Goal: Book appointment/travel/reservation

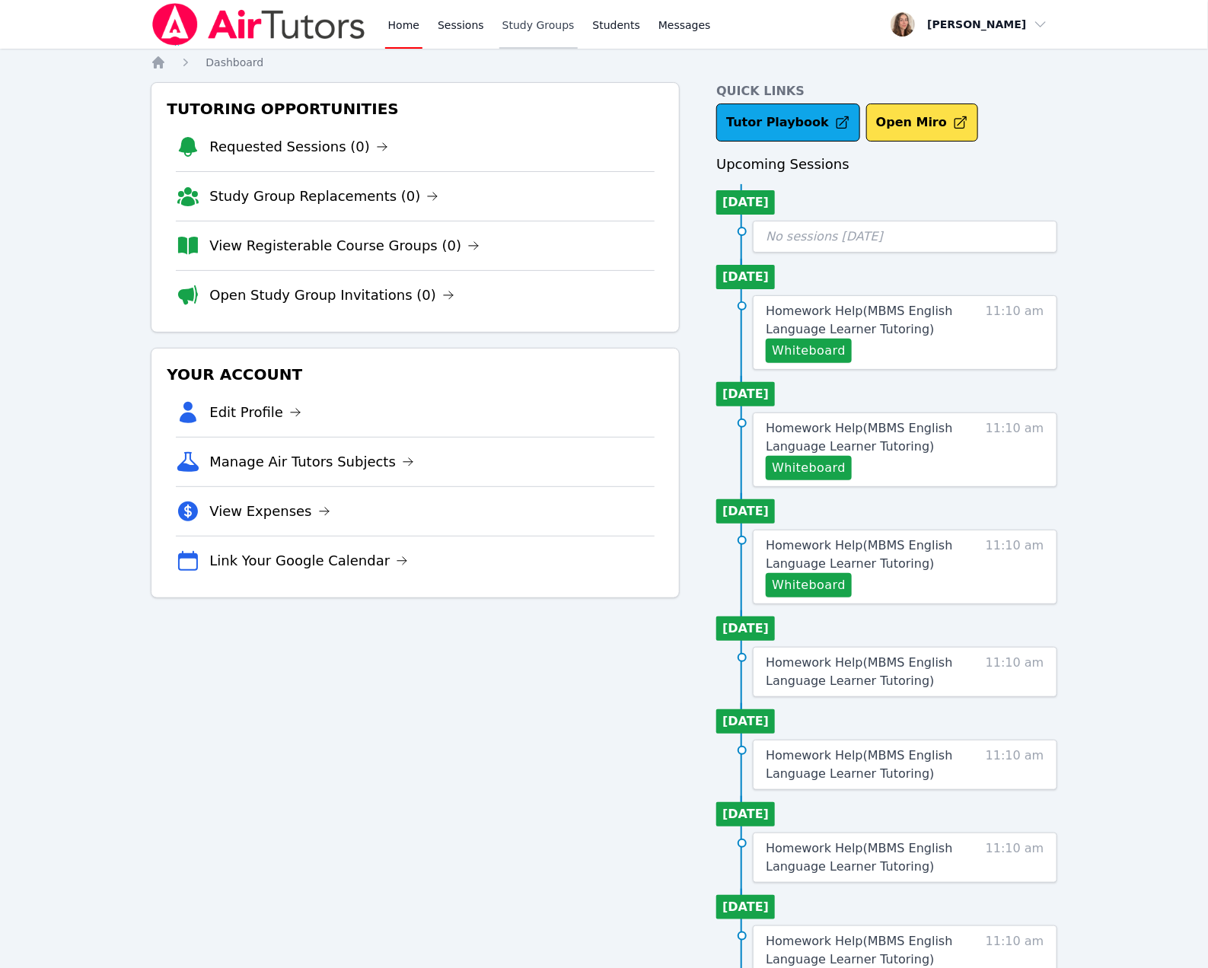
click at [578, 33] on link "Study Groups" at bounding box center [538, 24] width 78 height 49
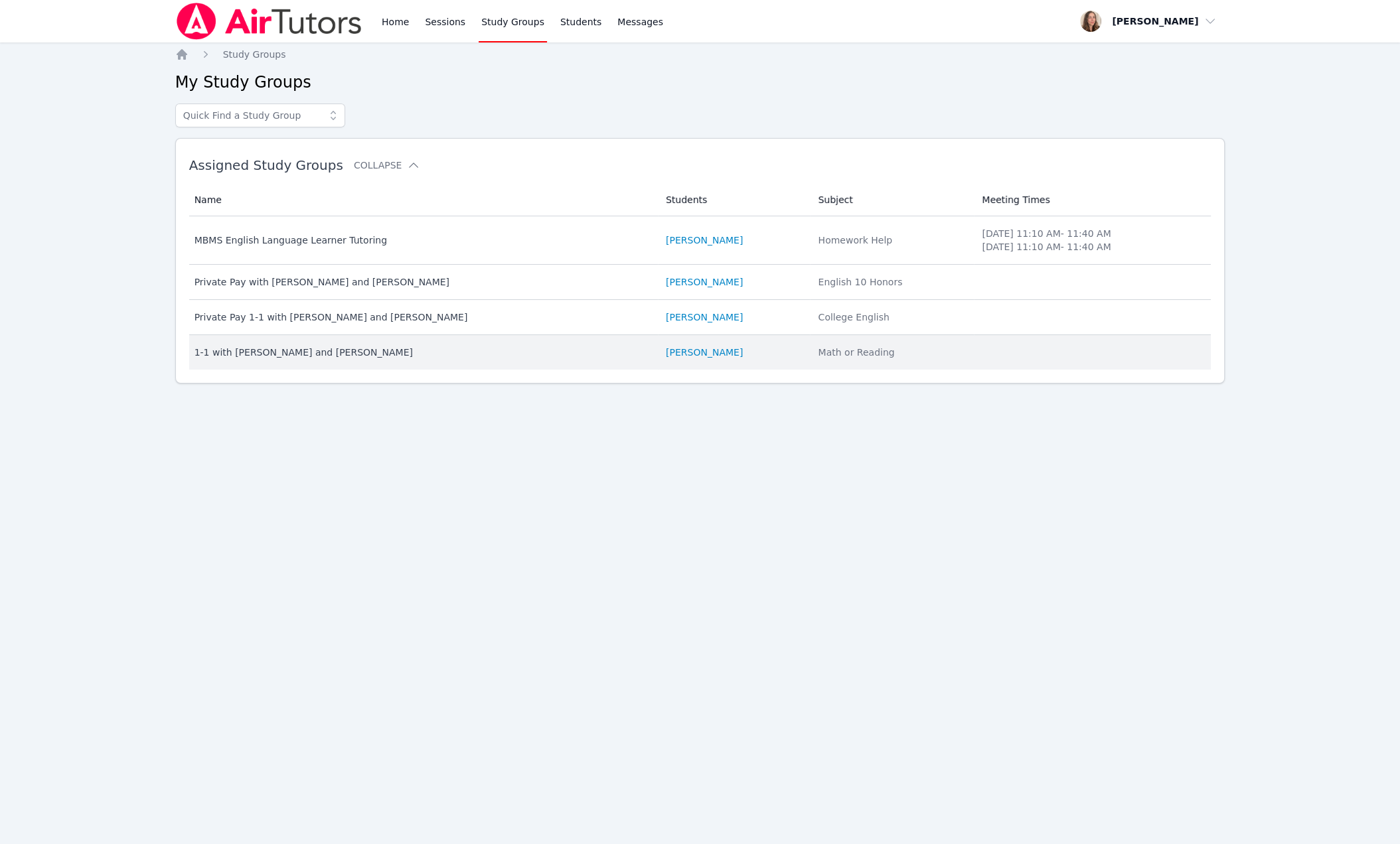
click at [591, 359] on div "1-1 with [PERSON_NAME] and [PERSON_NAME]" at bounding box center [422, 352] width 455 height 13
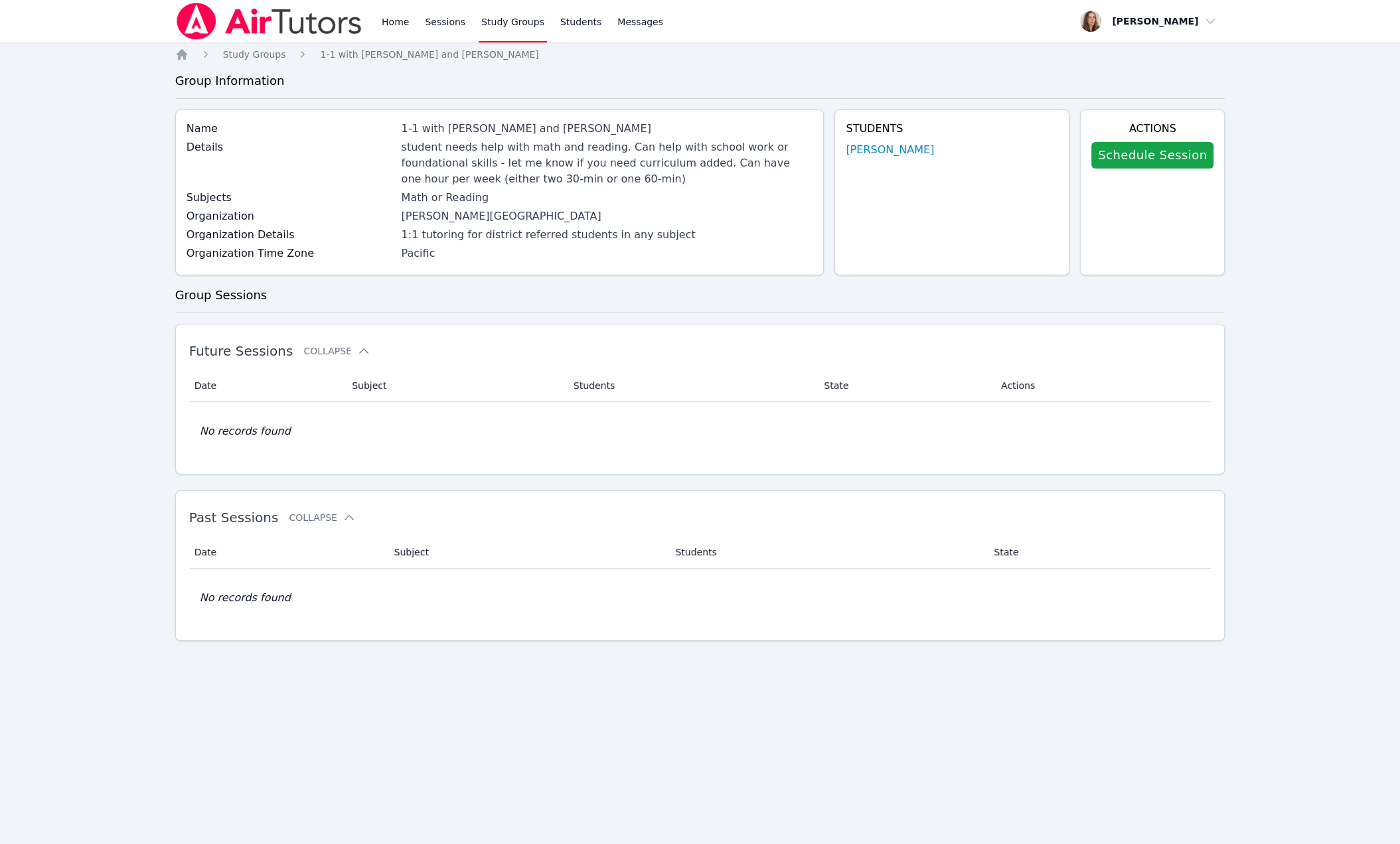
scroll to position [25, 0]
click at [838, 173] on div "Students Ruth Wassengrin" at bounding box center [952, 193] width 235 height 166
click at [851, 158] on link "Ruth Wassengrin" at bounding box center [890, 150] width 88 height 16
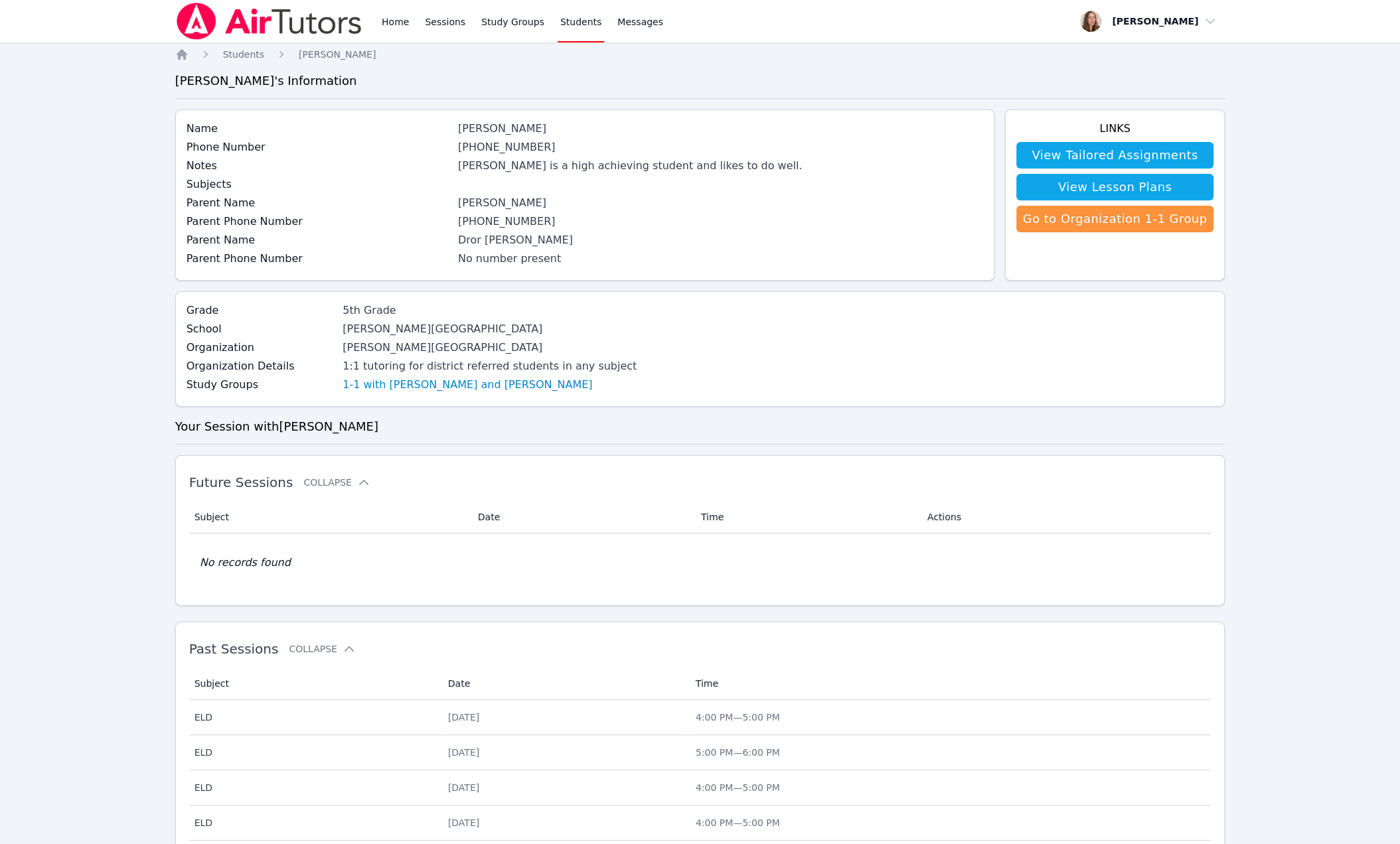
click at [489, 137] on div "Ruth Wassengrin" at bounding box center [720, 129] width 525 height 16
click at [472, 318] on div "5th Grade" at bounding box center [489, 310] width 294 height 16
click at [468, 35] on link "Sessions" at bounding box center [445, 21] width 46 height 43
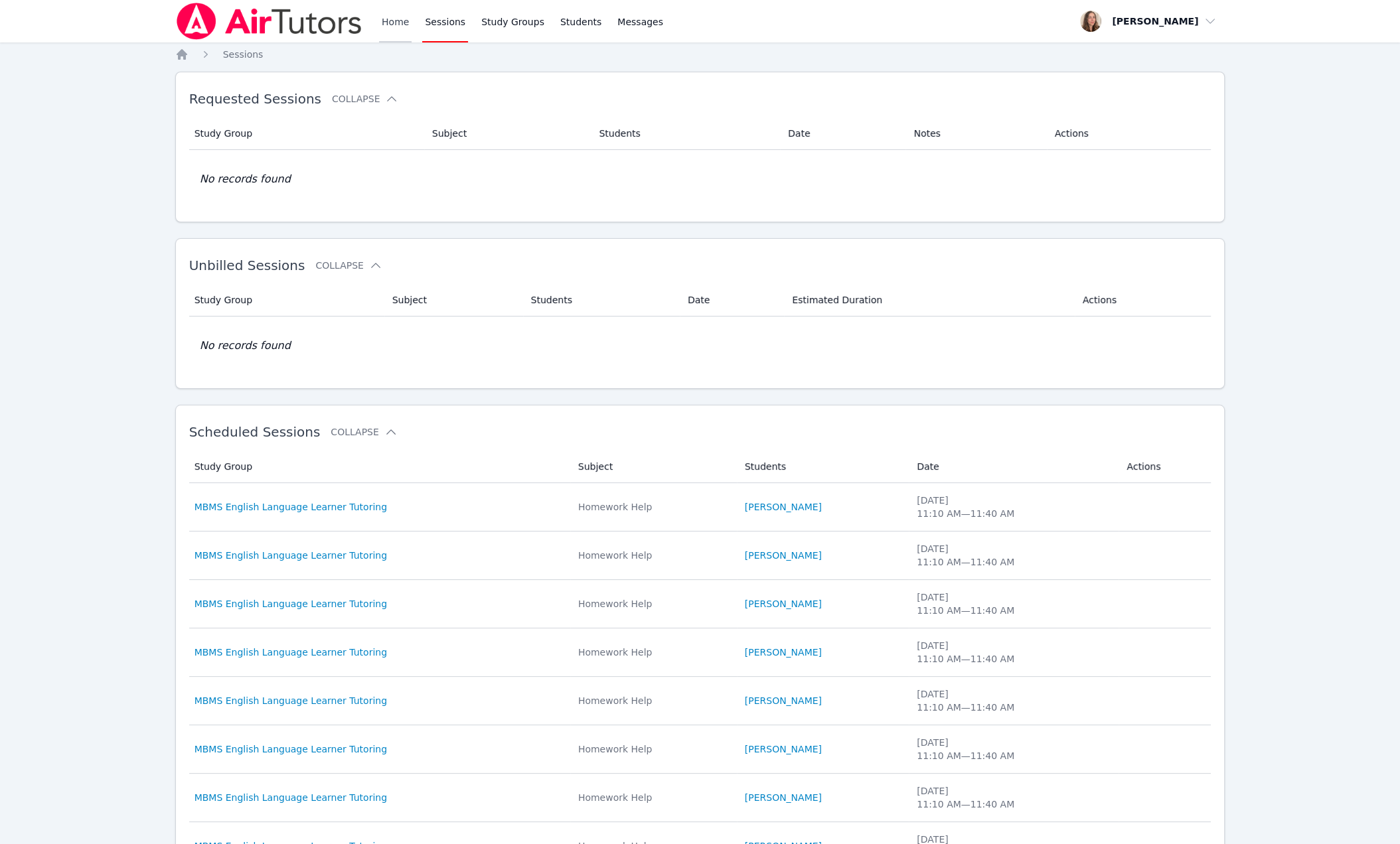
click at [412, 36] on link "Home" at bounding box center [395, 21] width 32 height 43
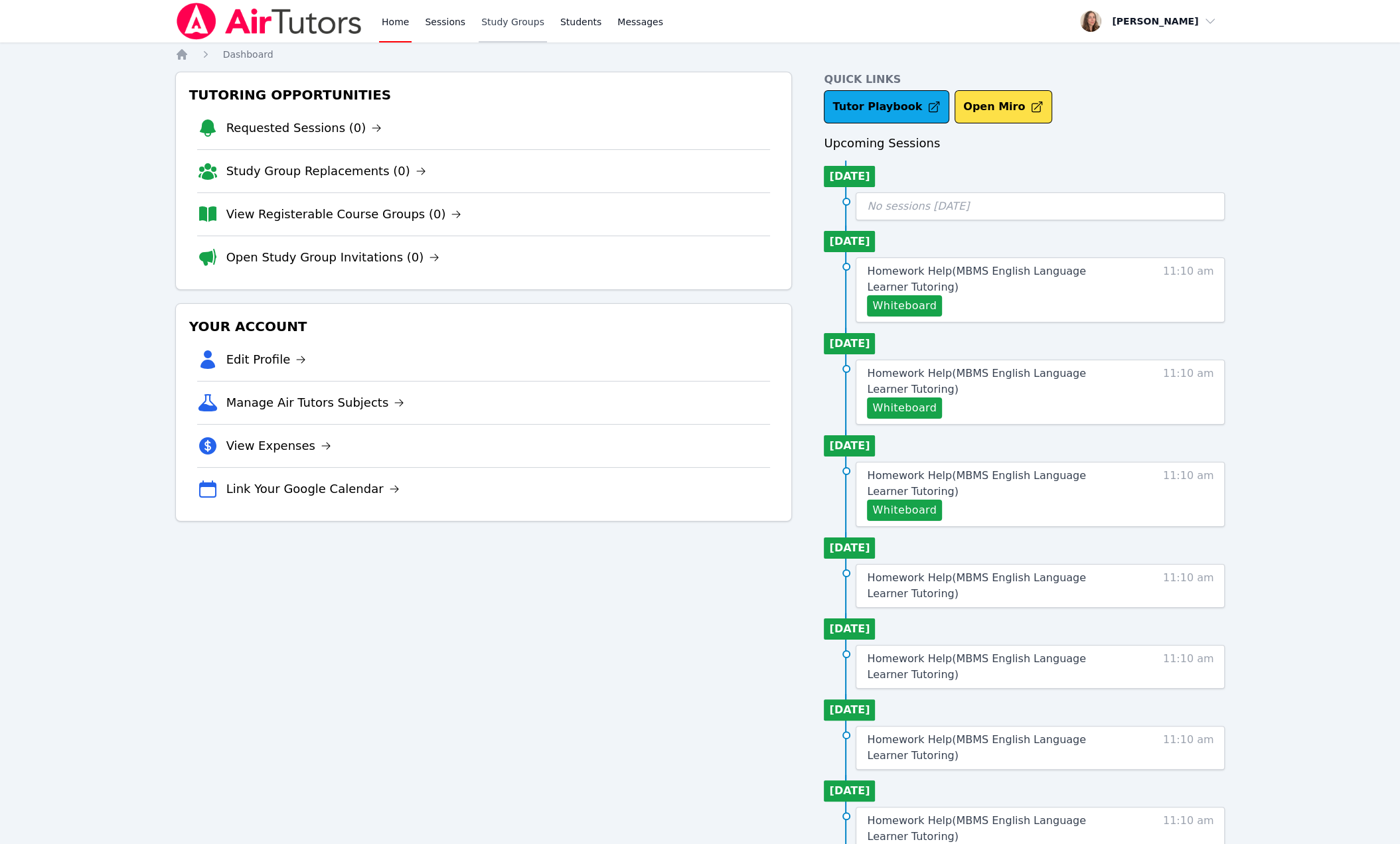
click at [547, 18] on link "Study Groups" at bounding box center [513, 21] width 68 height 43
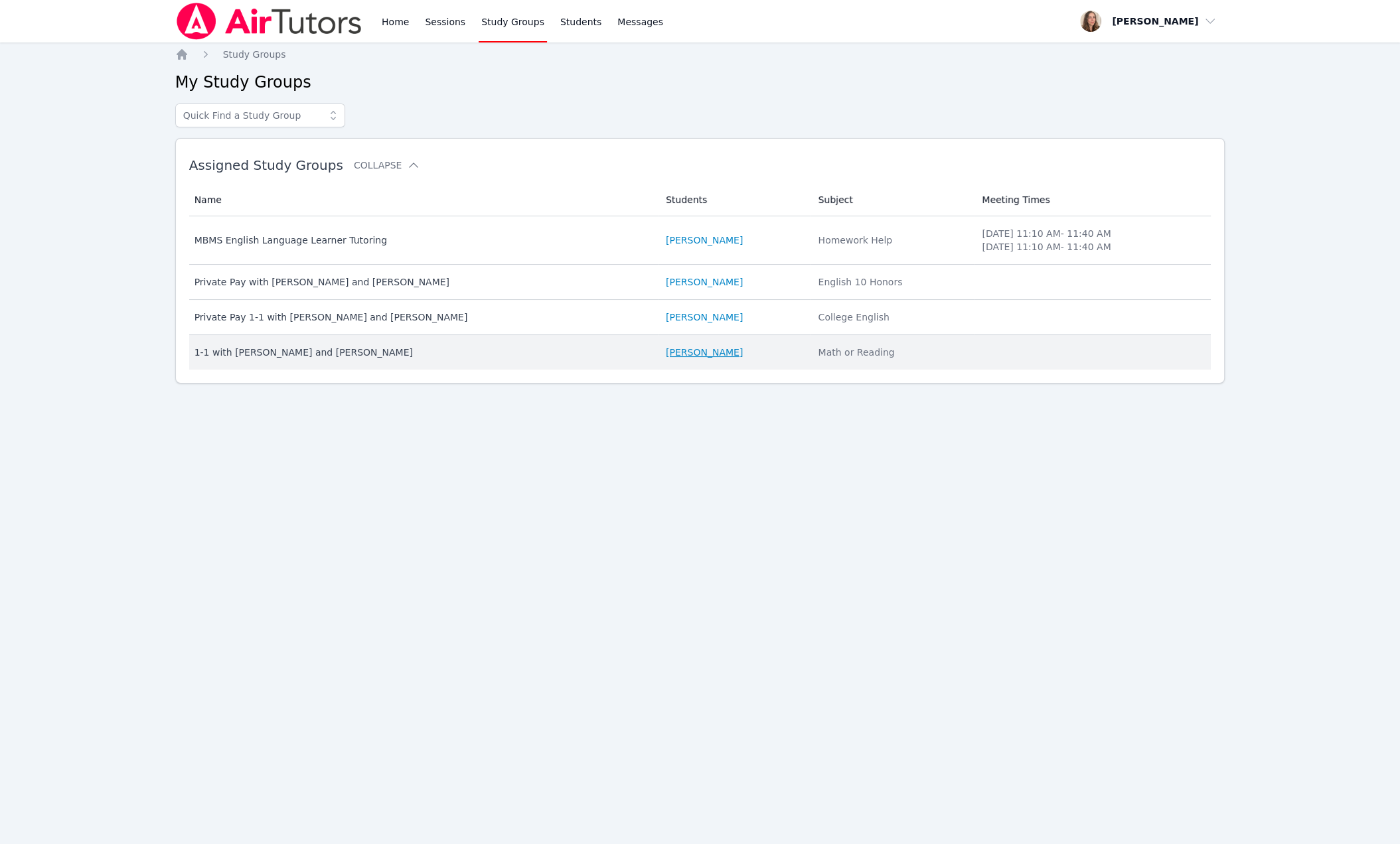
click at [701, 359] on link "Ruth Wassengrin" at bounding box center [704, 352] width 77 height 13
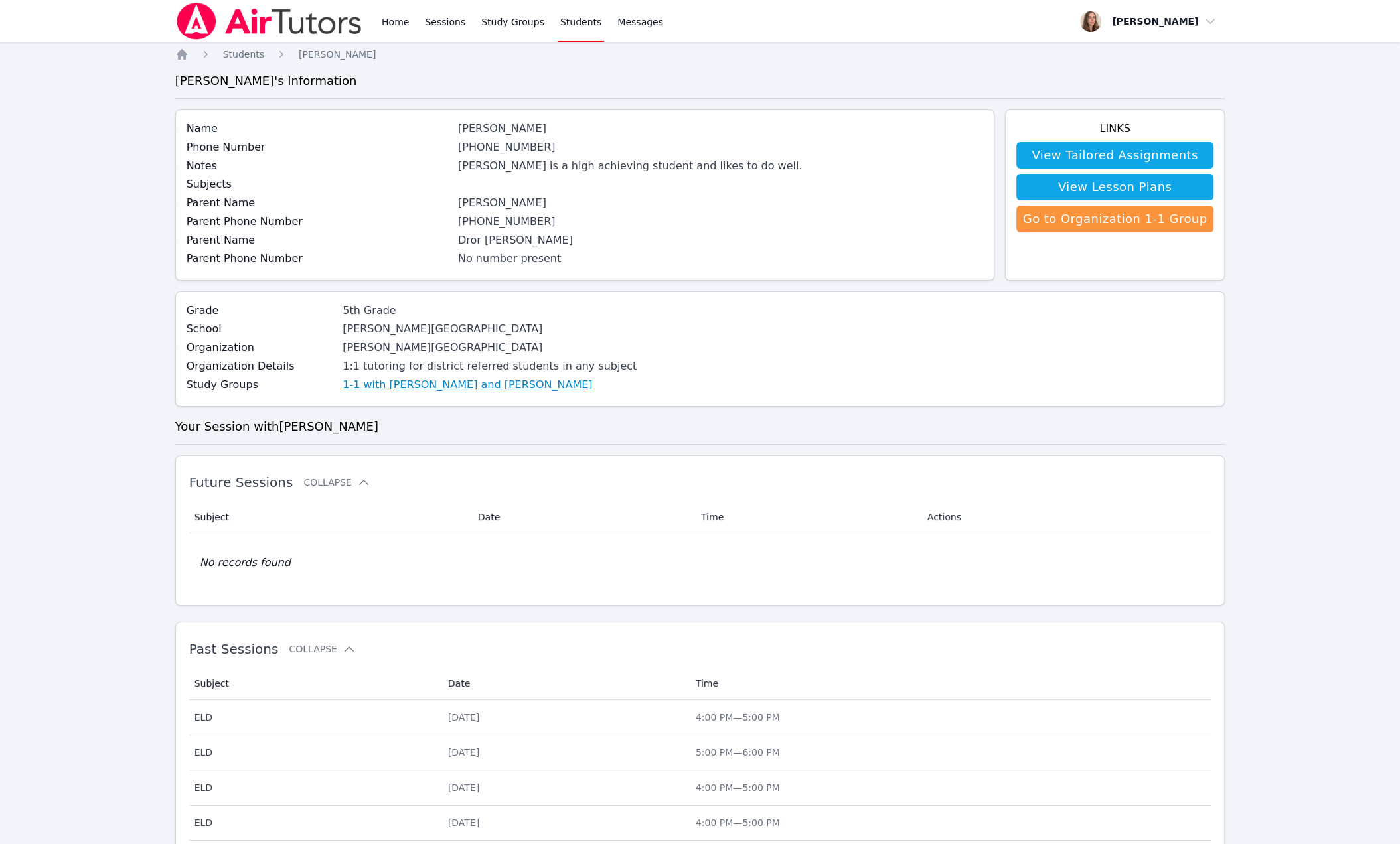
click at [521, 393] on link "1-1 with [PERSON_NAME] and [PERSON_NAME]" at bounding box center [468, 385] width 249 height 16
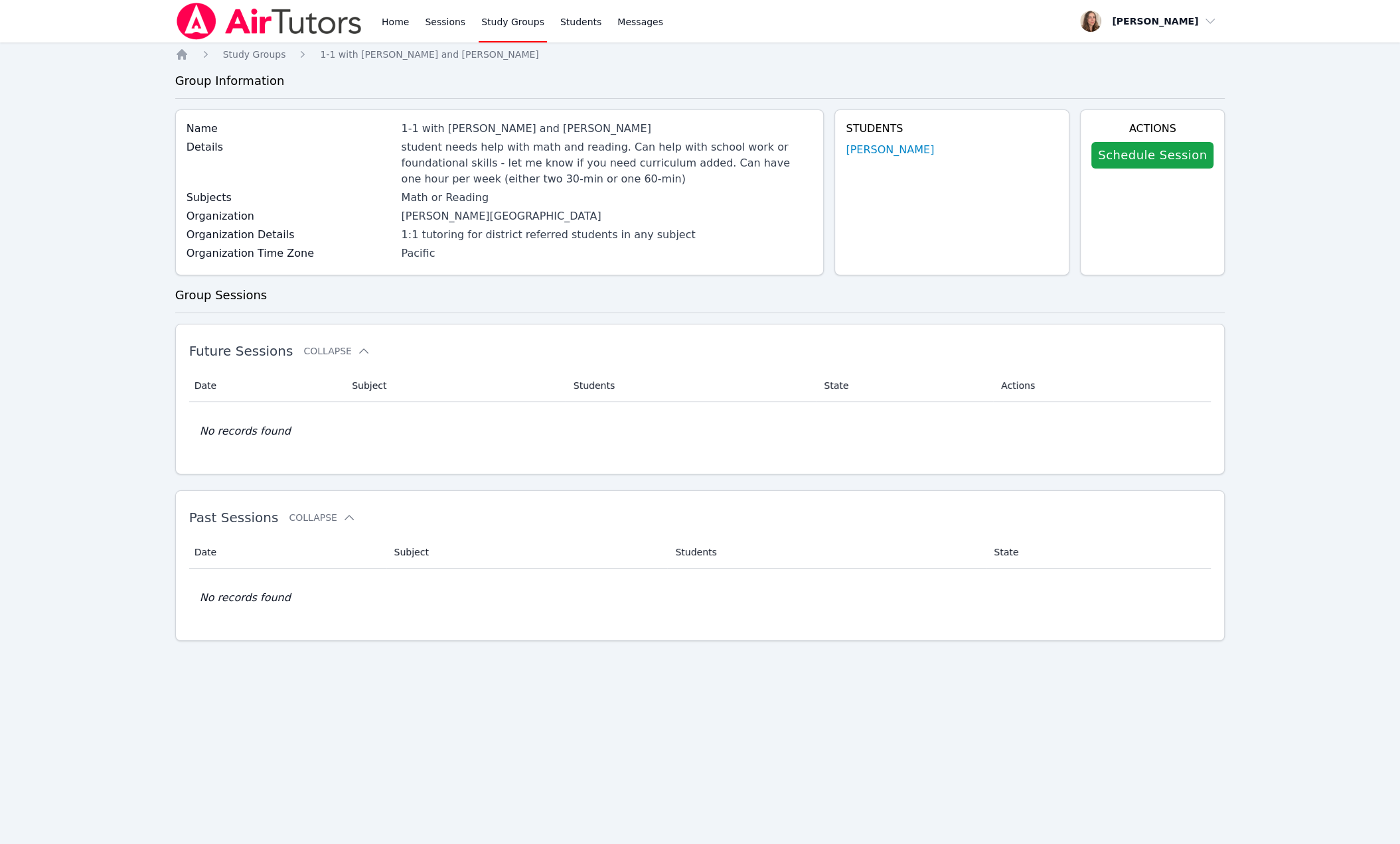
scroll to position [11, 0]
click at [1053, 168] on link "Schedule Session" at bounding box center [1152, 155] width 122 height 26
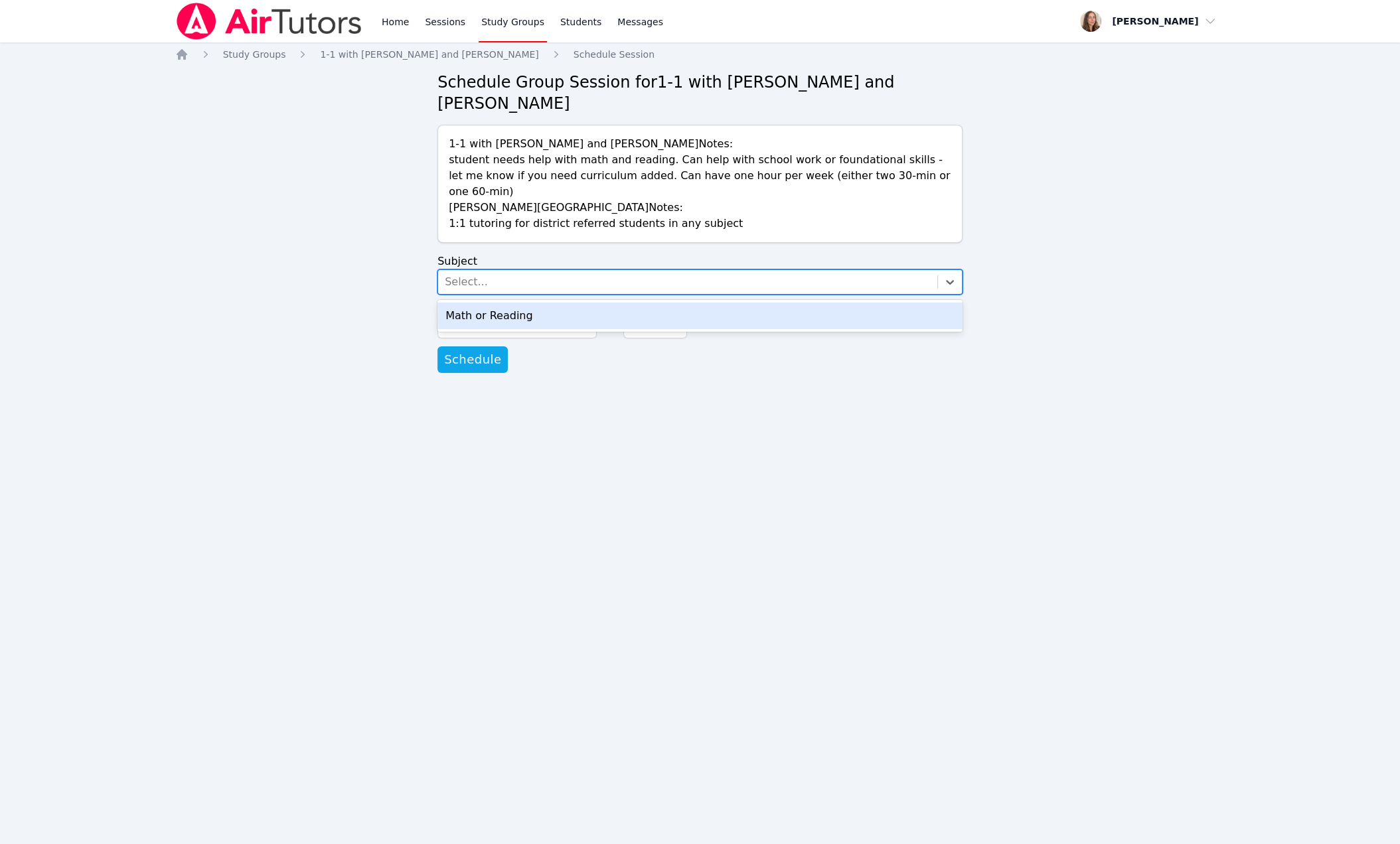
click at [587, 294] on div "Select..." at bounding box center [687, 282] width 499 height 24
click at [557, 330] on div "Math or Reading" at bounding box center [700, 316] width 525 height 26
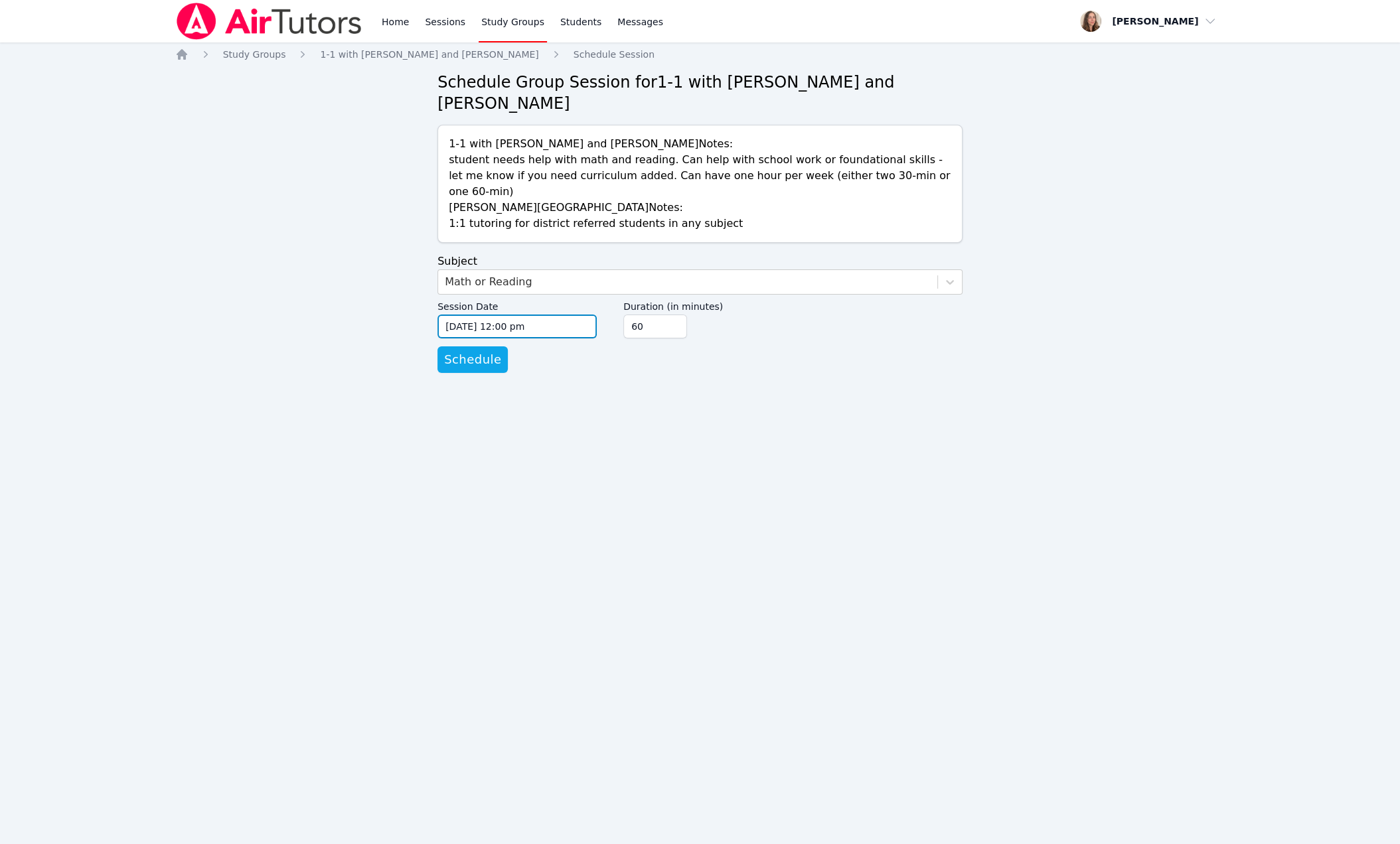
click at [516, 338] on input "09/04/2025 12:00 pm" at bounding box center [517, 326] width 160 height 24
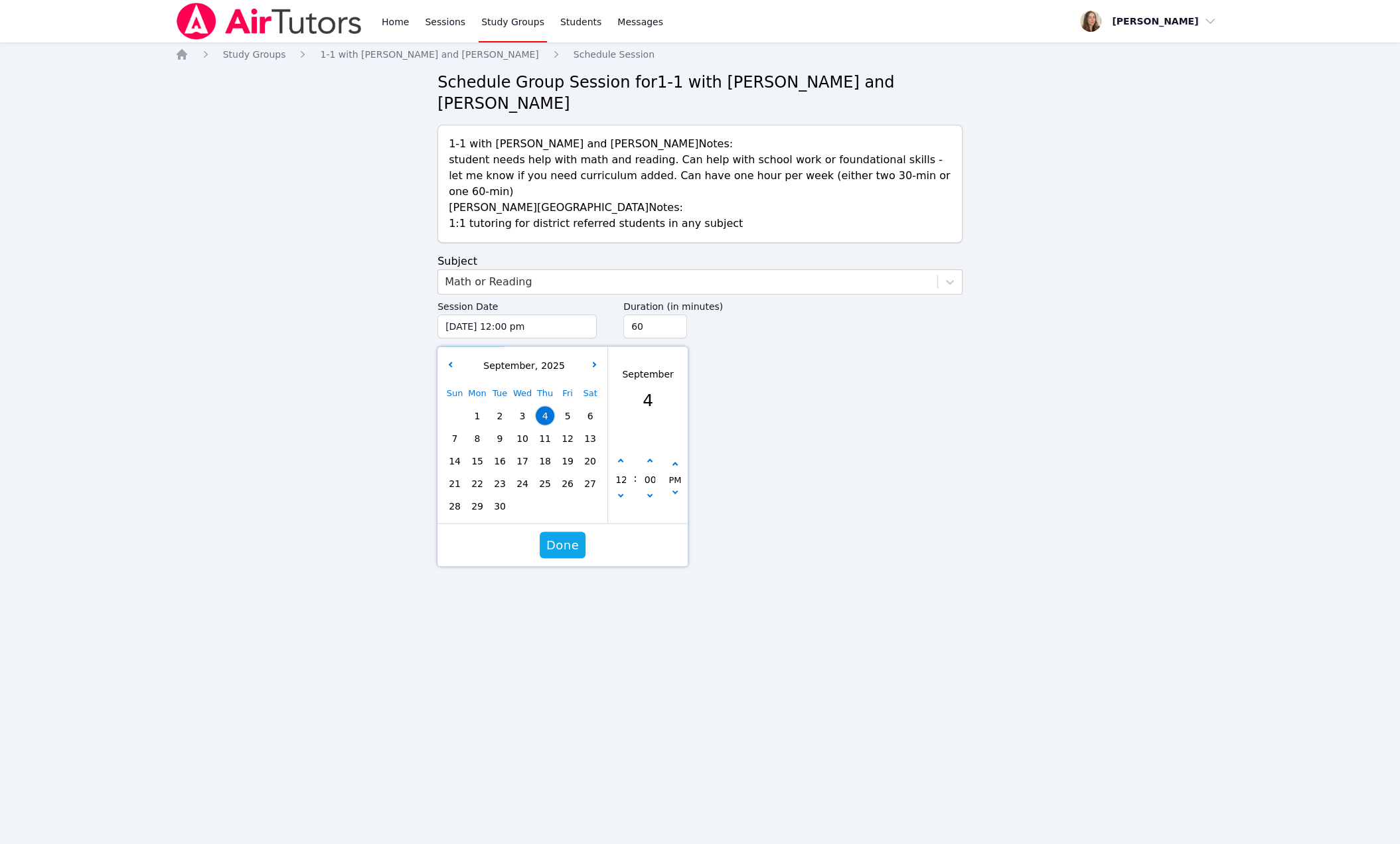
click at [543, 448] on span "11" at bounding box center [544, 438] width 18 height 18
click at [621, 468] on button "button" at bounding box center [620, 461] width 13 height 13
type input "09/11/2025 01:00 pm"
type input "01"
click at [621, 468] on button "button" at bounding box center [620, 461] width 13 height 13
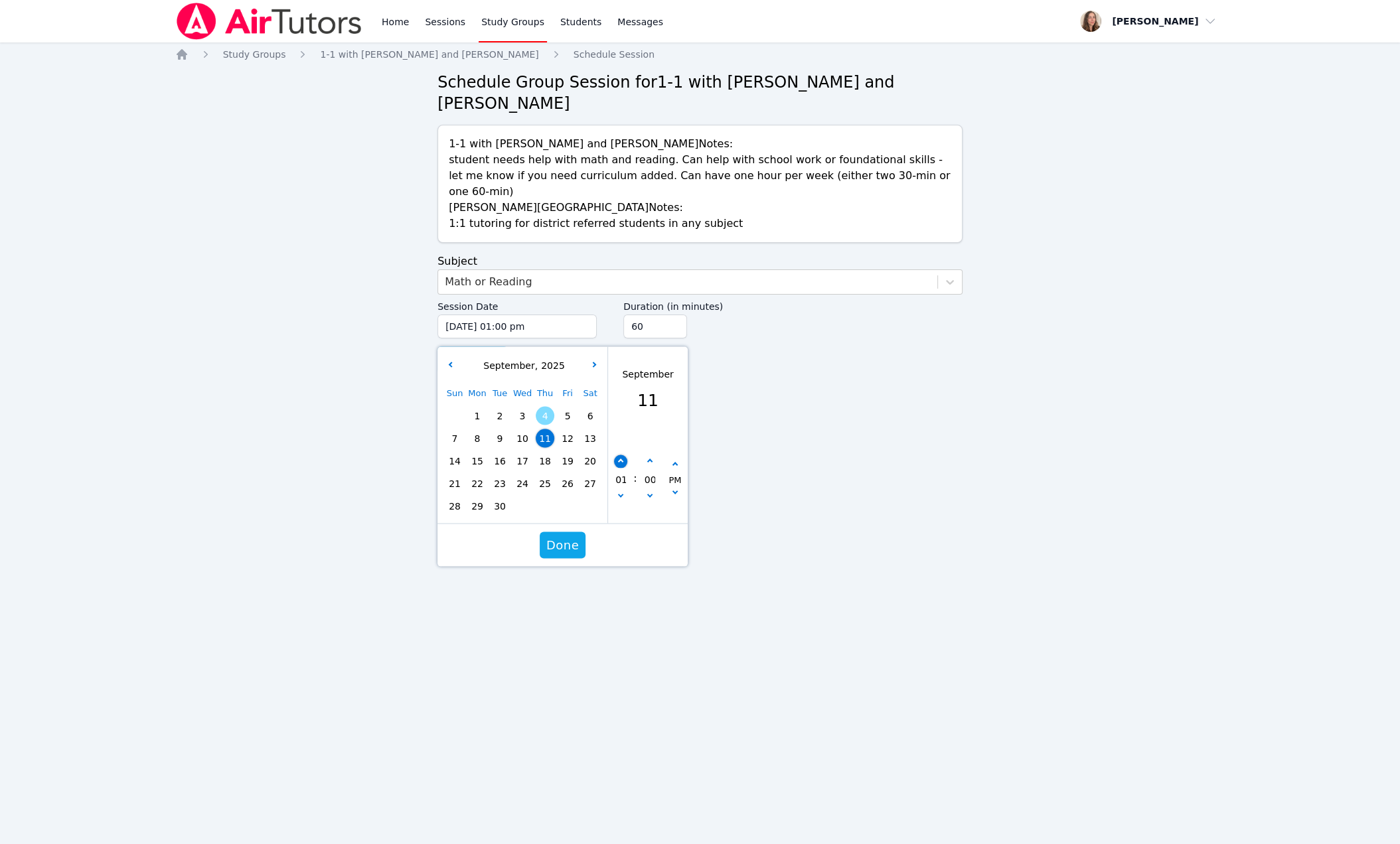
type input "09/11/2025 02:00 pm"
type input "02"
click at [621, 468] on button "button" at bounding box center [620, 461] width 13 height 13
type input "09/11/2025 03:00 pm"
type input "03"
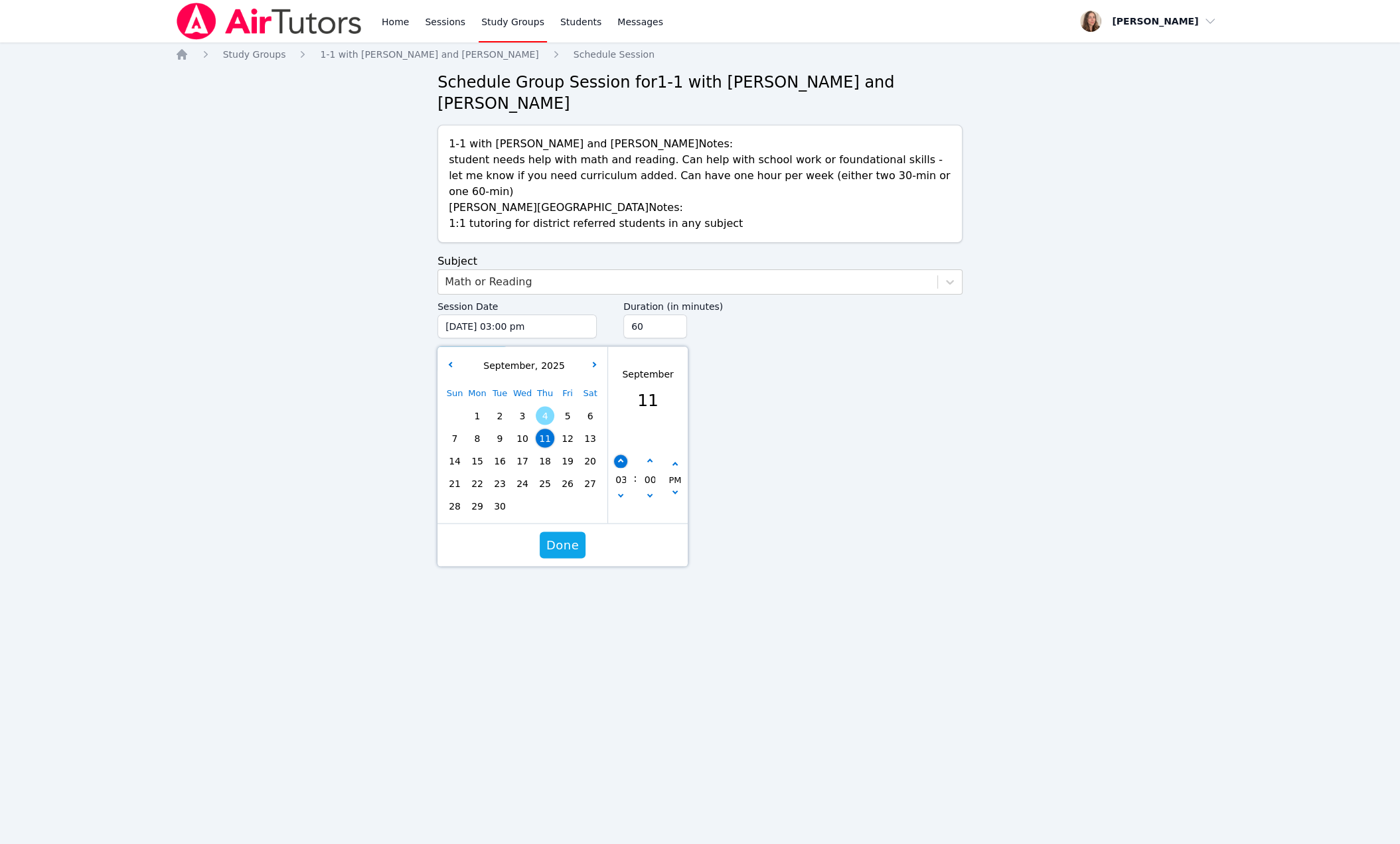
click at [621, 468] on button "button" at bounding box center [620, 461] width 13 height 13
type input "09/11/2025 04:00 pm"
type input "04"
click at [563, 555] on span "Done" at bounding box center [562, 545] width 32 height 18
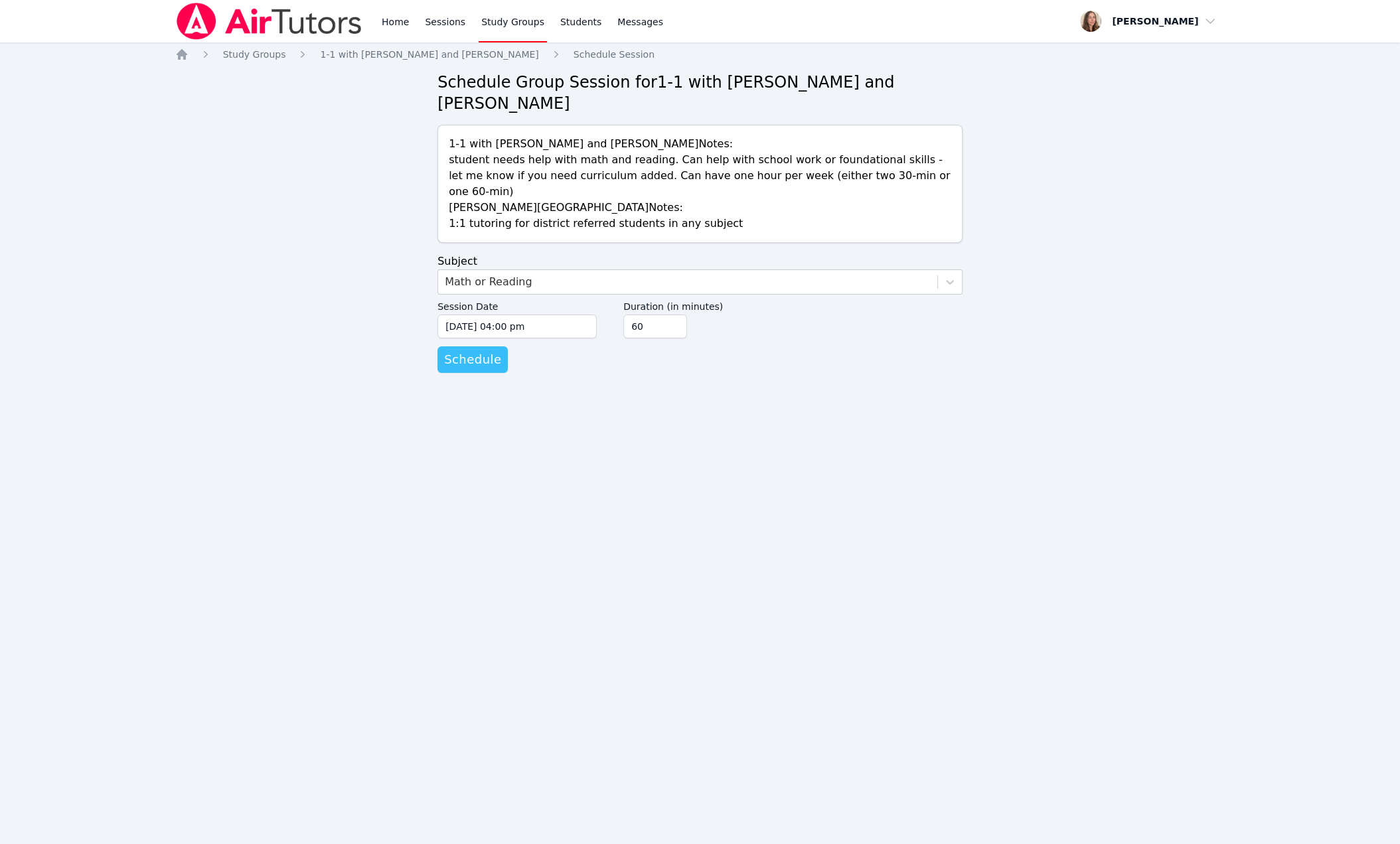
click at [508, 373] on button "Schedule" at bounding box center [473, 359] width 71 height 26
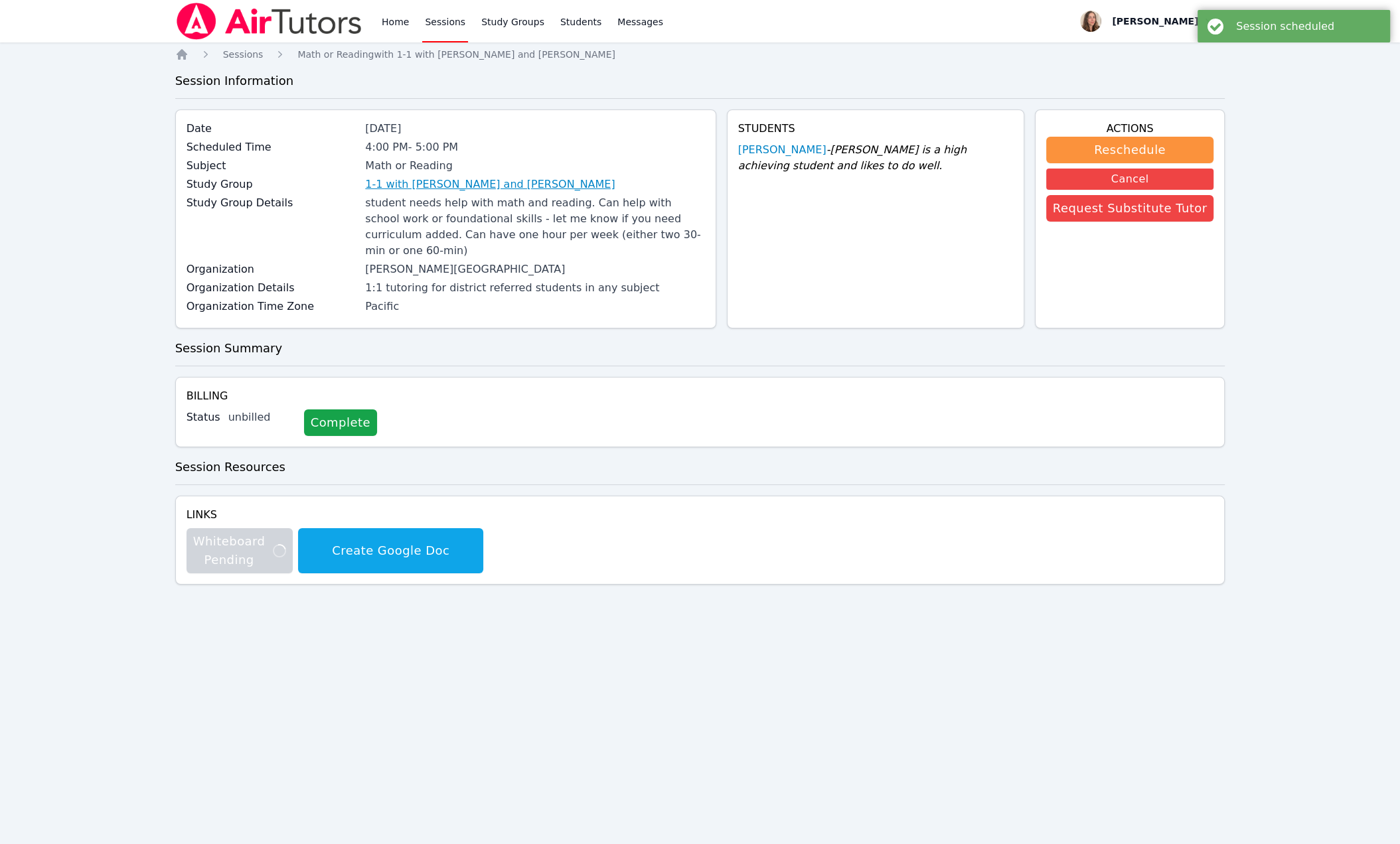
click at [457, 193] on link "1-1 with [PERSON_NAME] and [PERSON_NAME]" at bounding box center [490, 184] width 249 height 16
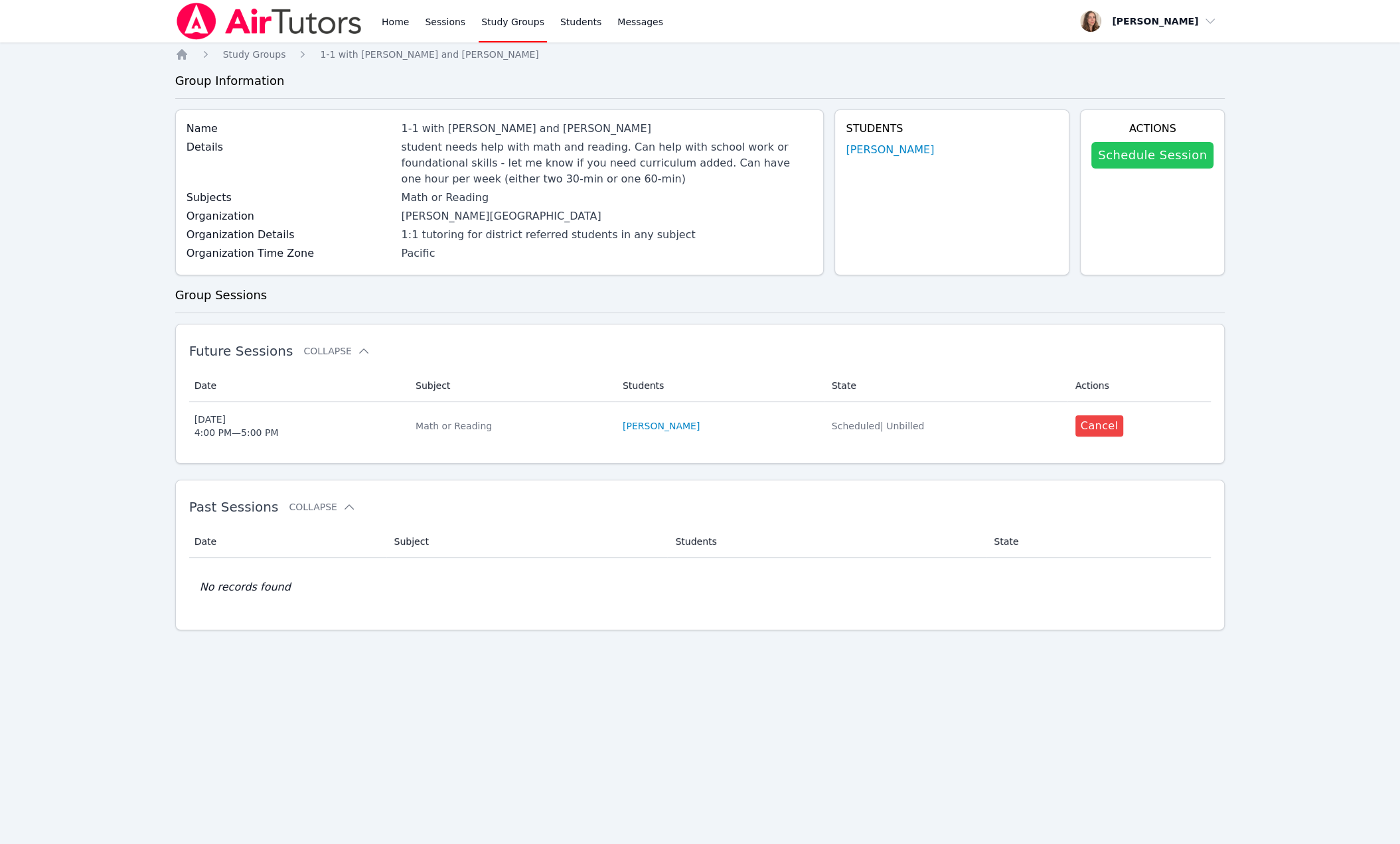
click at [1053, 168] on link "Schedule Session" at bounding box center [1152, 155] width 122 height 26
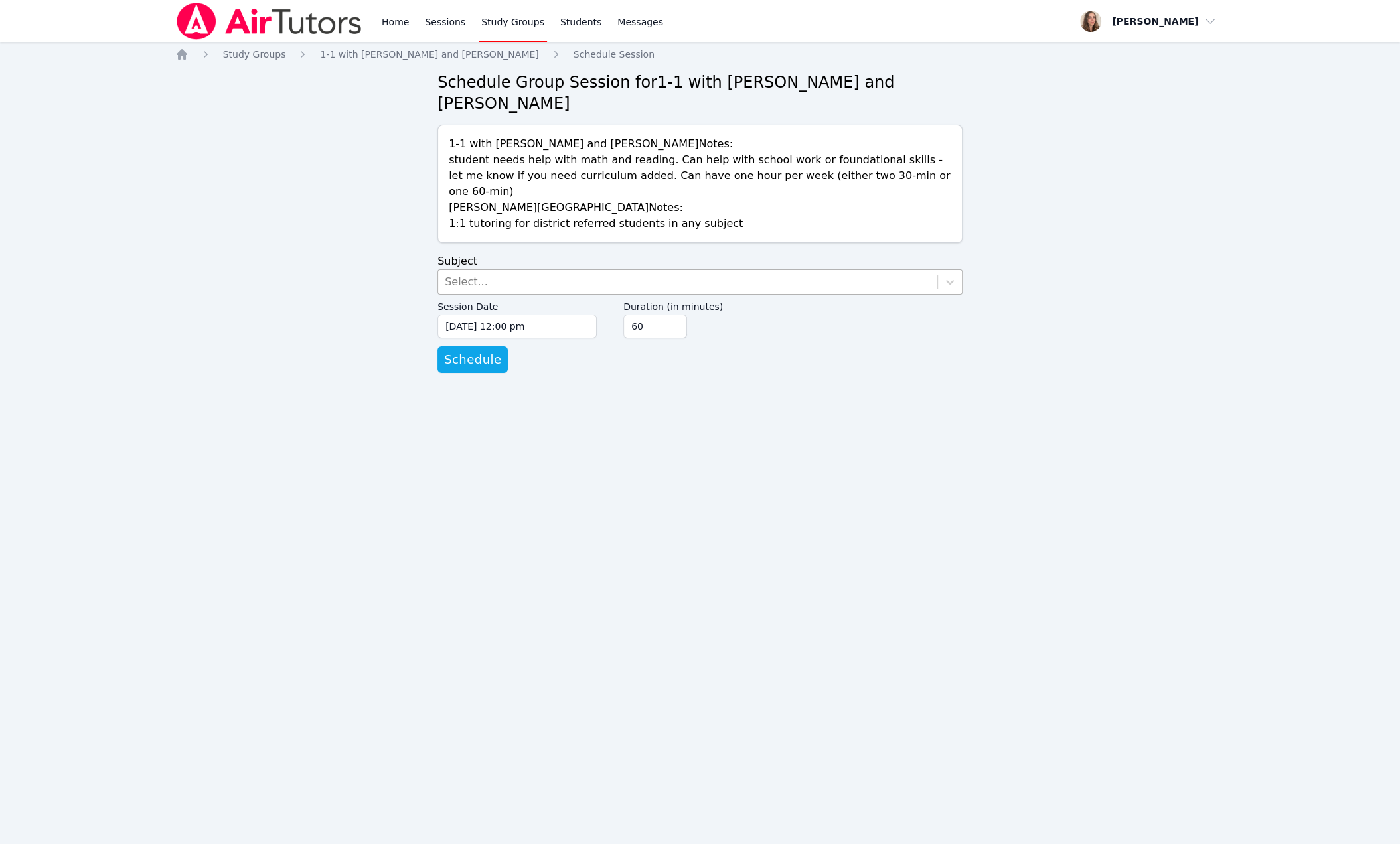
click at [590, 294] on div "Select..." at bounding box center [687, 282] width 499 height 24
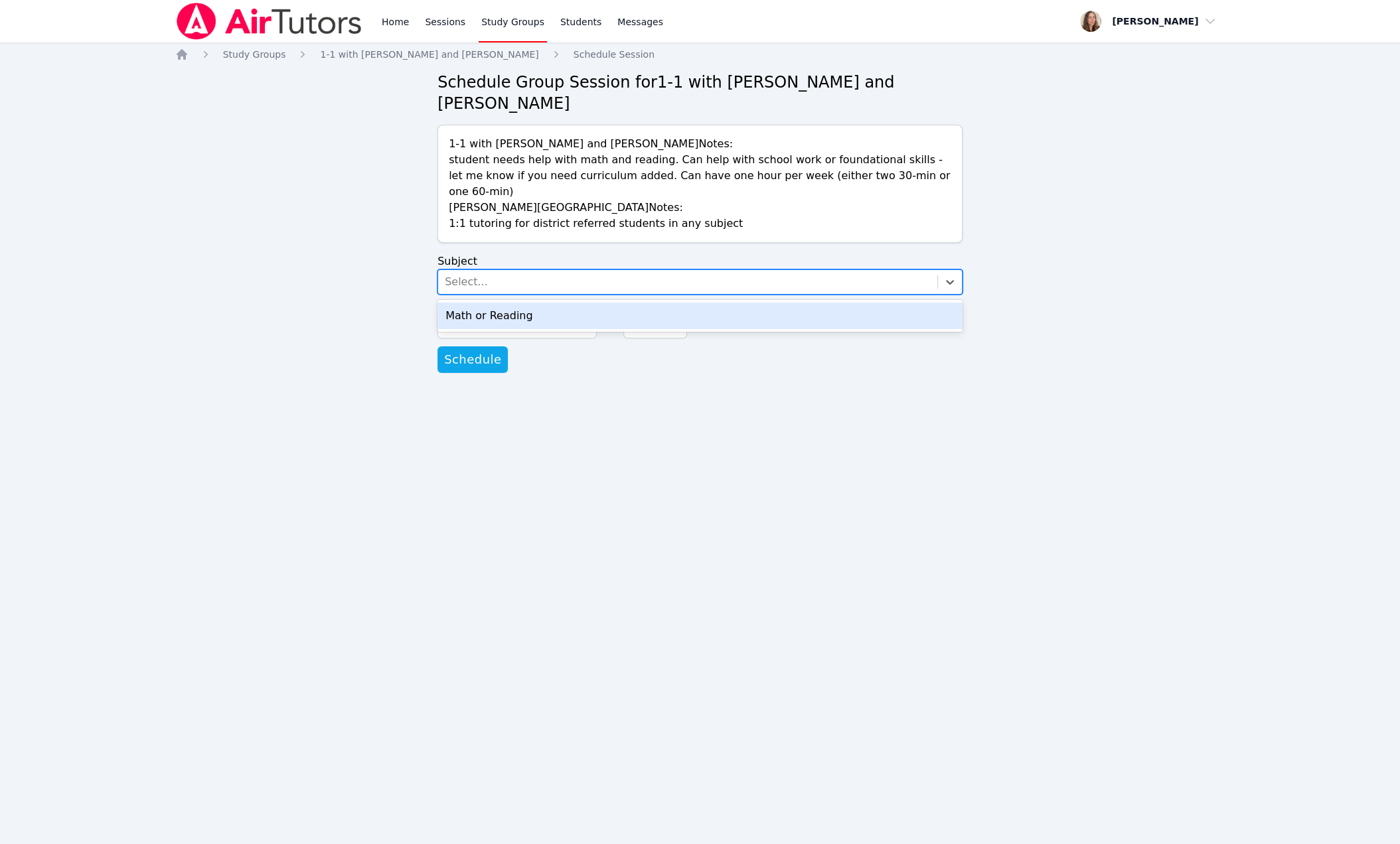
click at [571, 330] on div "Math or Reading" at bounding box center [700, 316] width 525 height 26
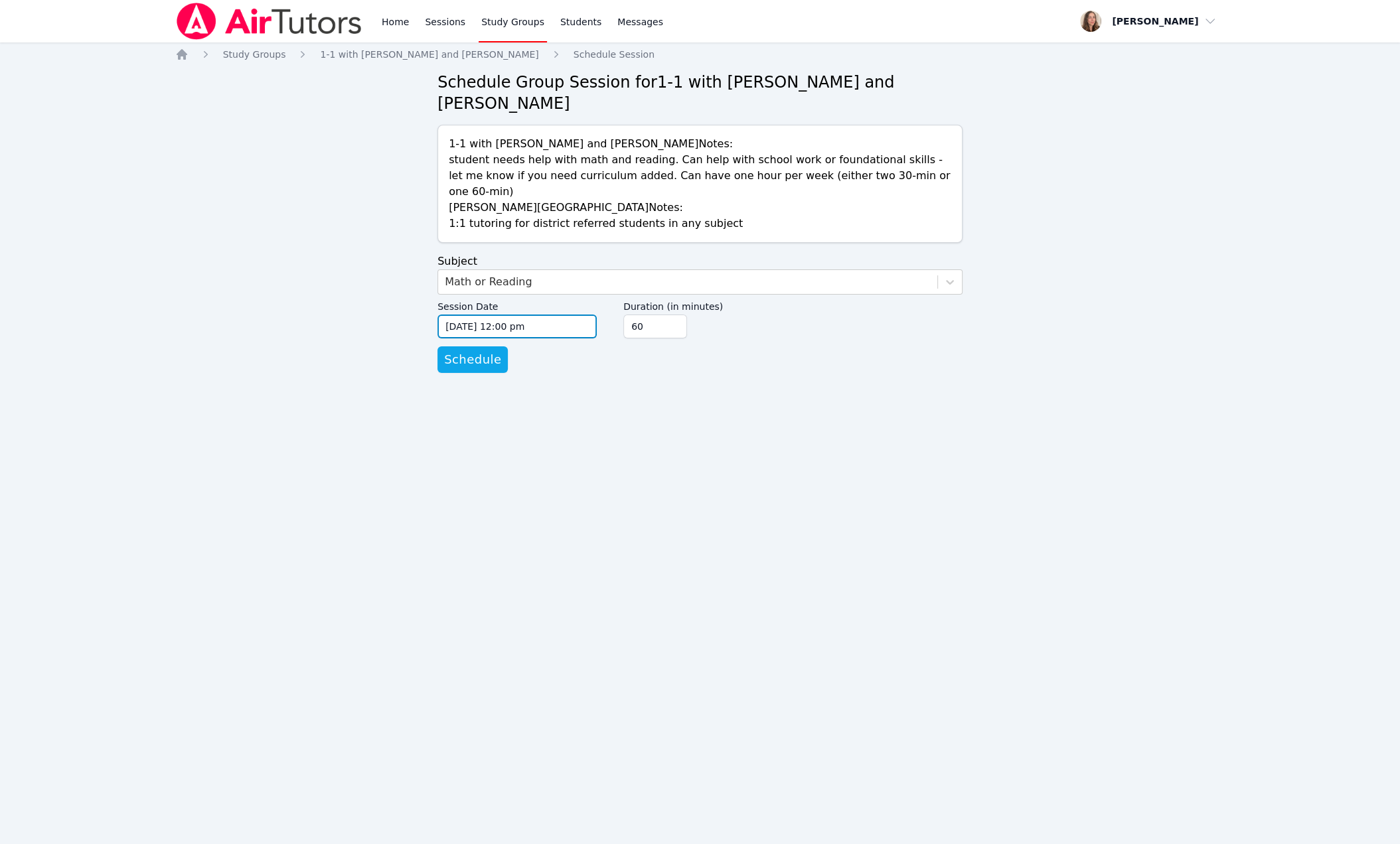
click at [561, 338] on input "09/04/2025 12:00 pm" at bounding box center [517, 326] width 160 height 24
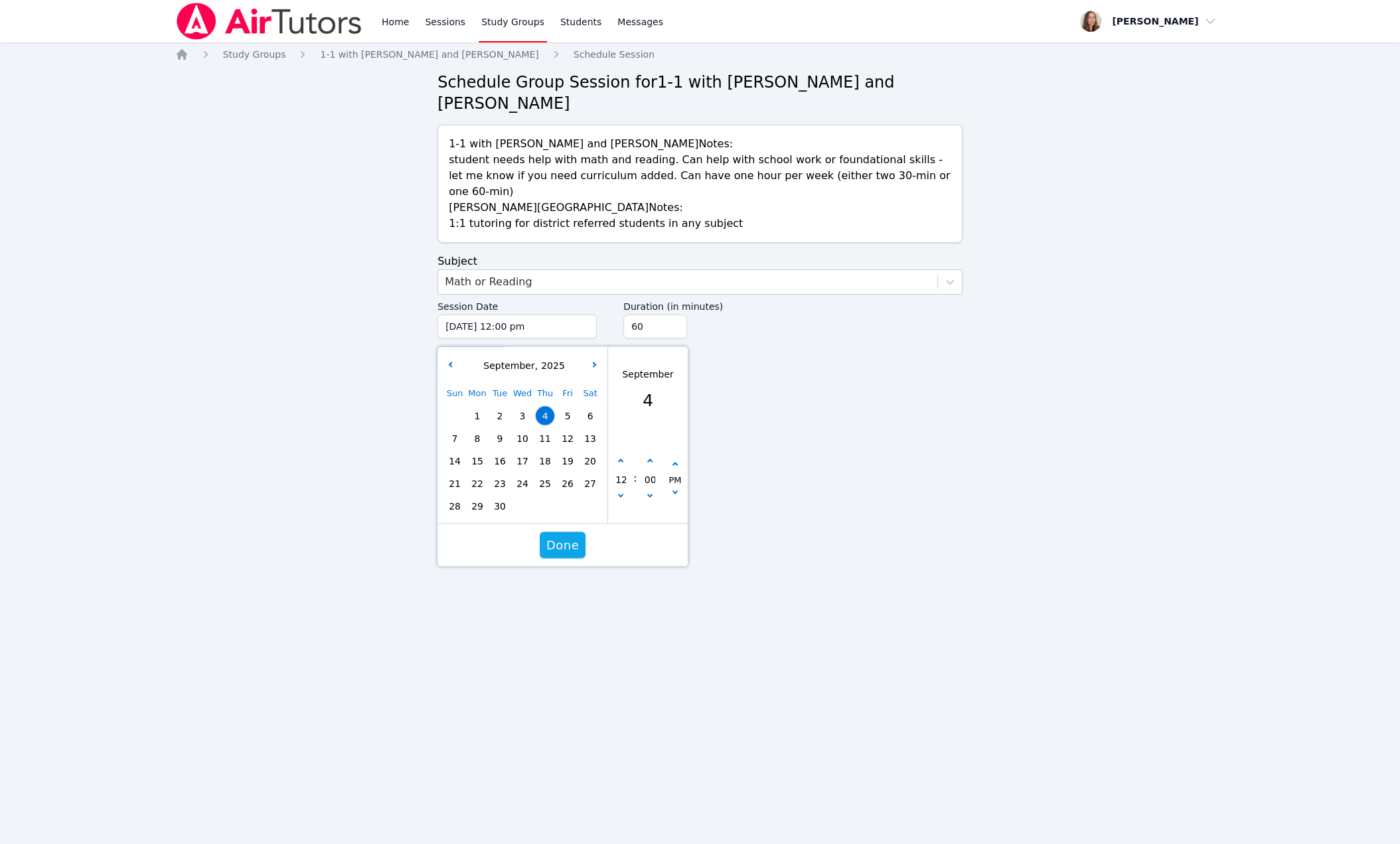
click at [549, 471] on span "18" at bounding box center [544, 460] width 18 height 18
click at [621, 468] on button "button" at bounding box center [620, 461] width 13 height 13
type input "09/18/2025 01:00 pm"
type input "01"
click at [621, 468] on button "button" at bounding box center [620, 461] width 13 height 13
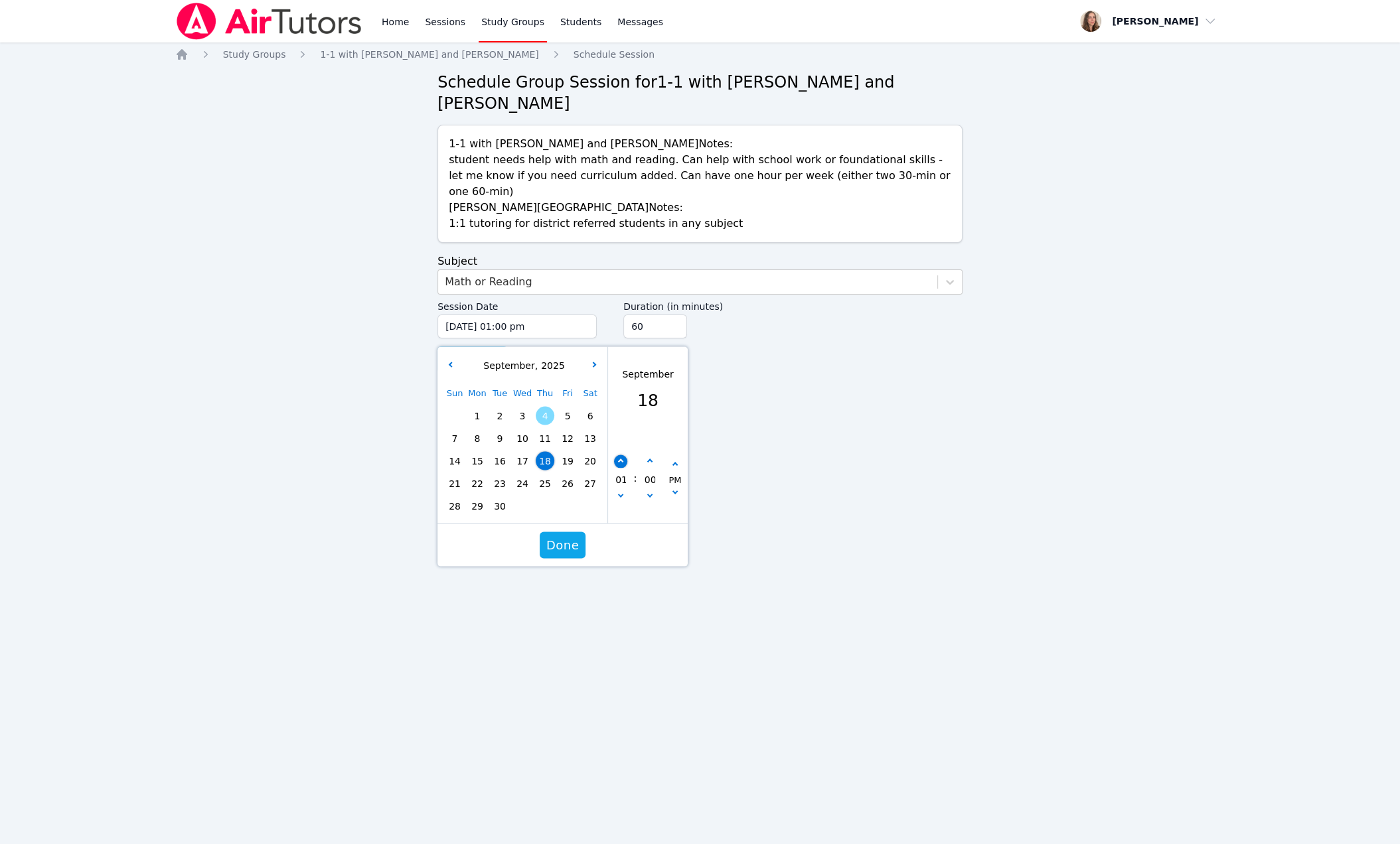
type input "09/18/2025 02:00 pm"
type input "02"
click at [621, 468] on button "button" at bounding box center [620, 461] width 13 height 13
type input "09/18/2025 03:00 pm"
type input "03"
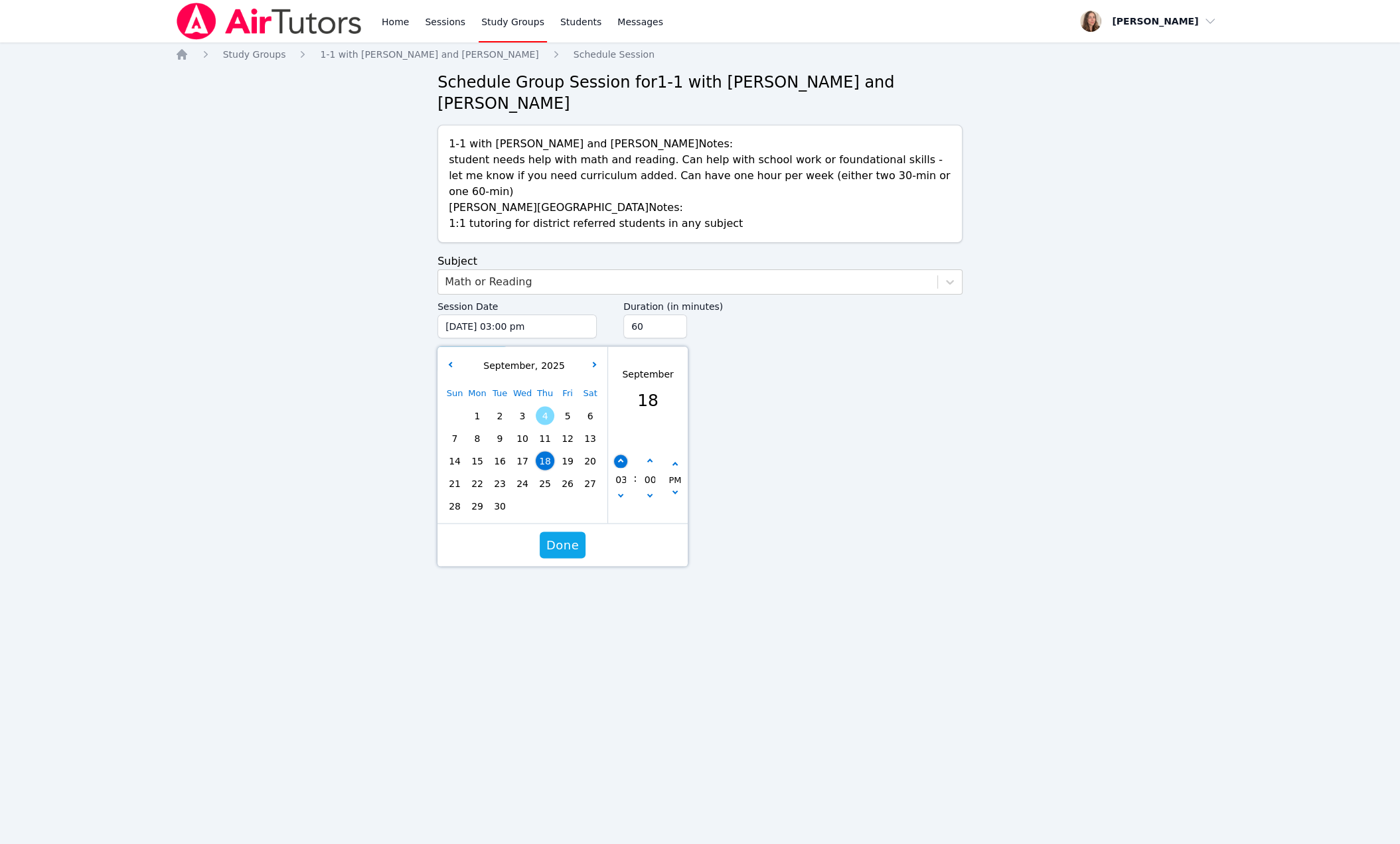
click at [621, 468] on button "button" at bounding box center [620, 461] width 13 height 13
type input "09/18/2025 04:00 pm"
type input "04"
click at [577, 555] on span "Done" at bounding box center [562, 545] width 32 height 18
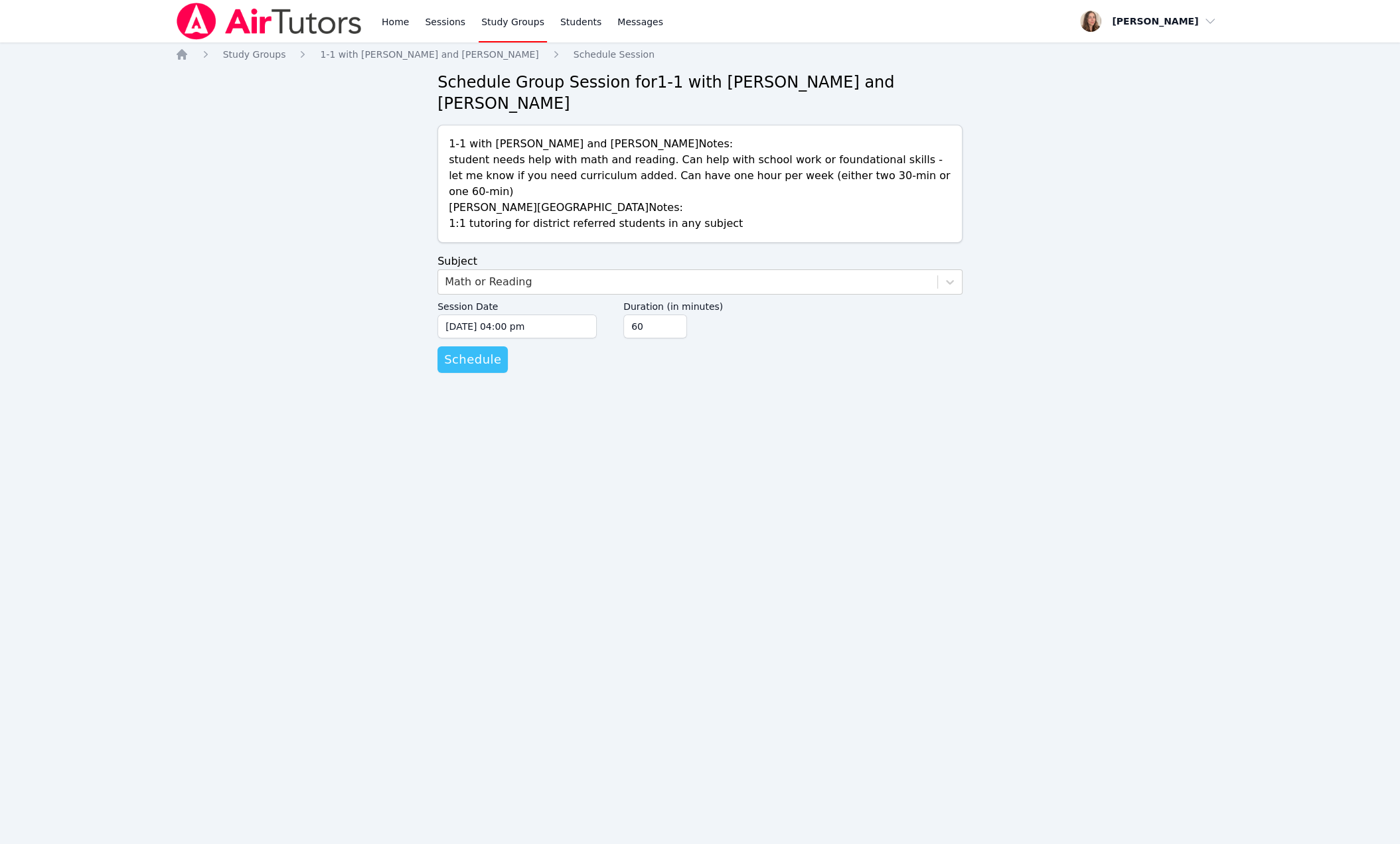
click at [489, 369] on span "Schedule" at bounding box center [472, 359] width 57 height 18
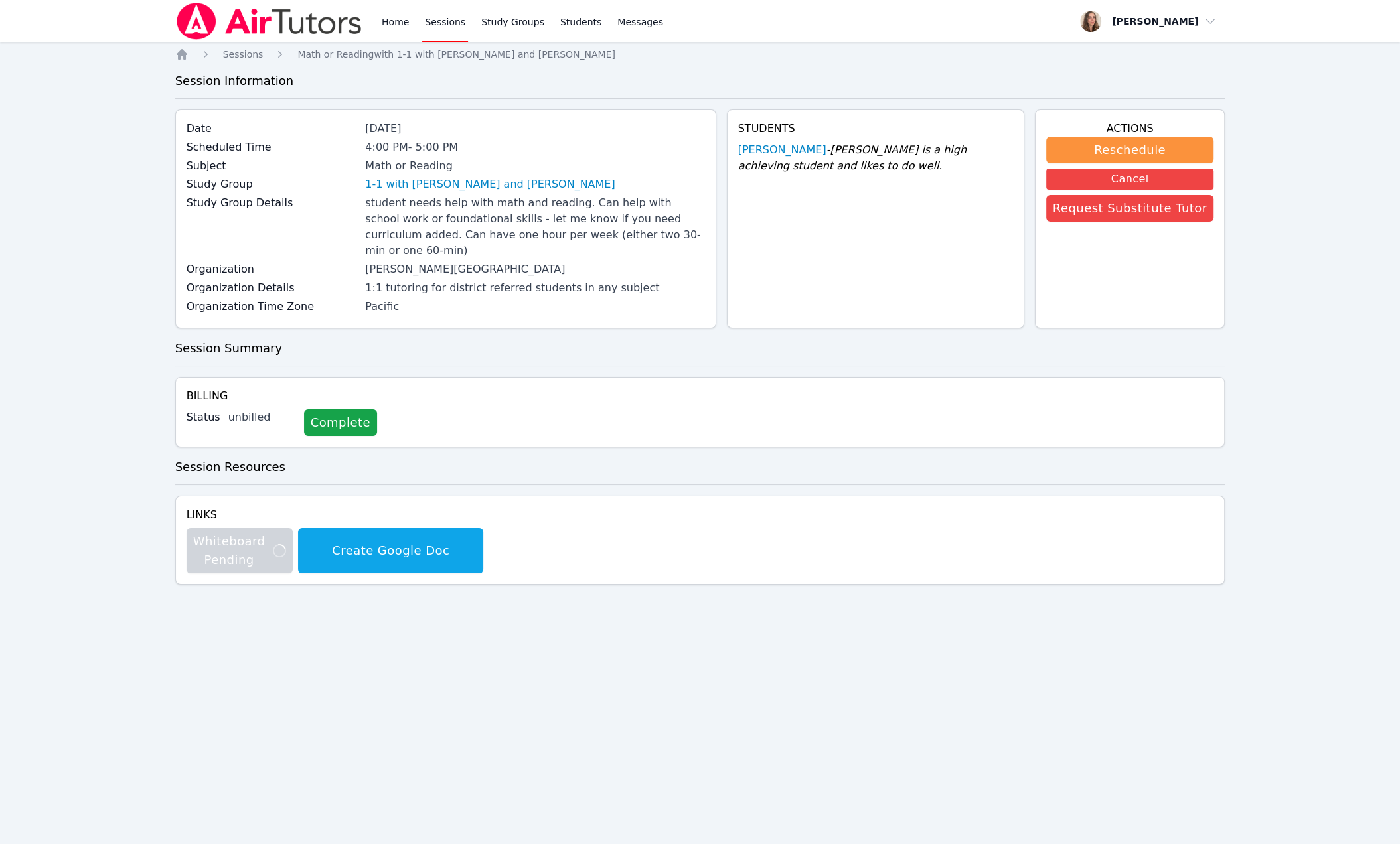
click at [468, 26] on link "Sessions" at bounding box center [445, 21] width 46 height 43
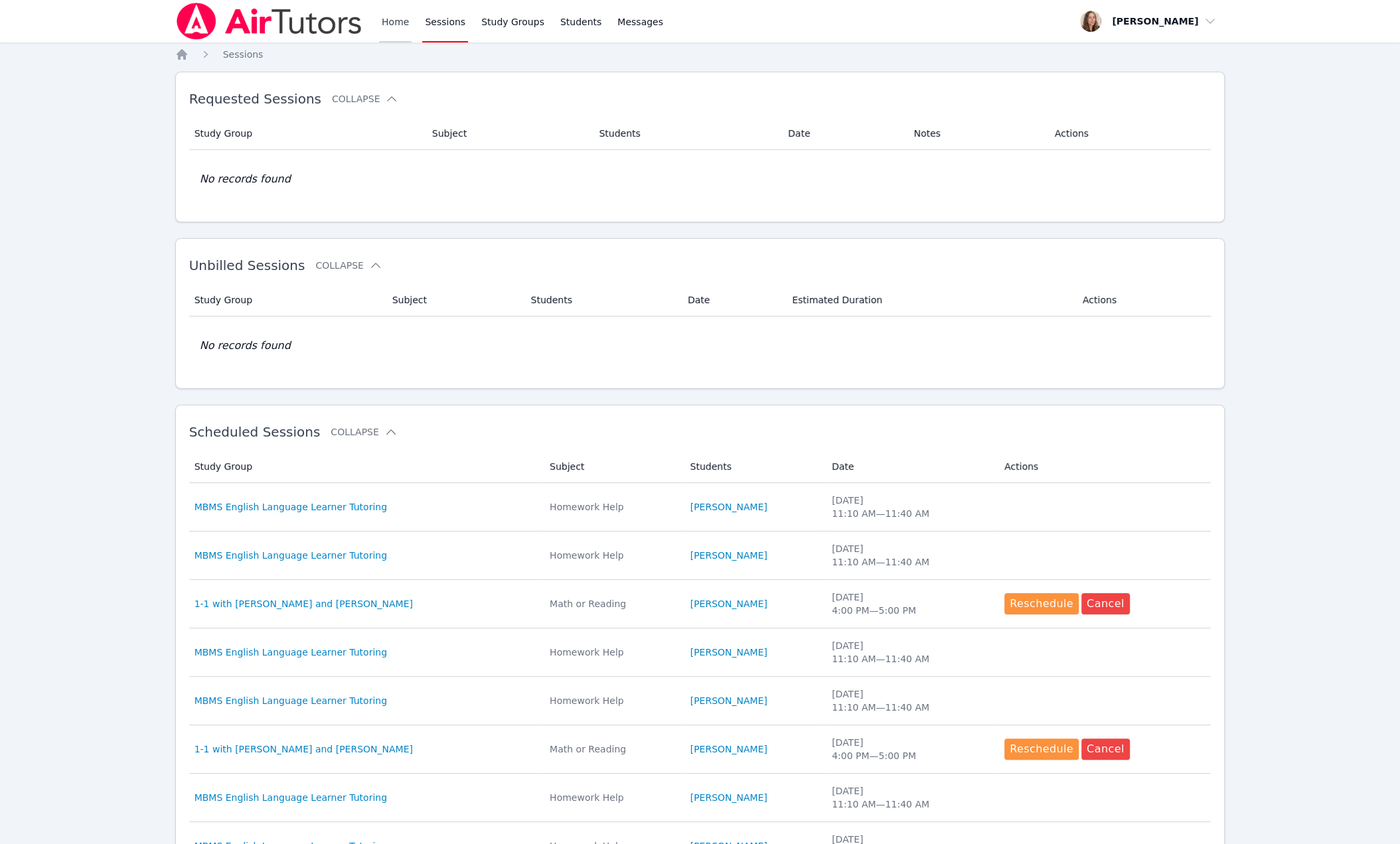
click at [412, 30] on link "Home" at bounding box center [395, 21] width 32 height 43
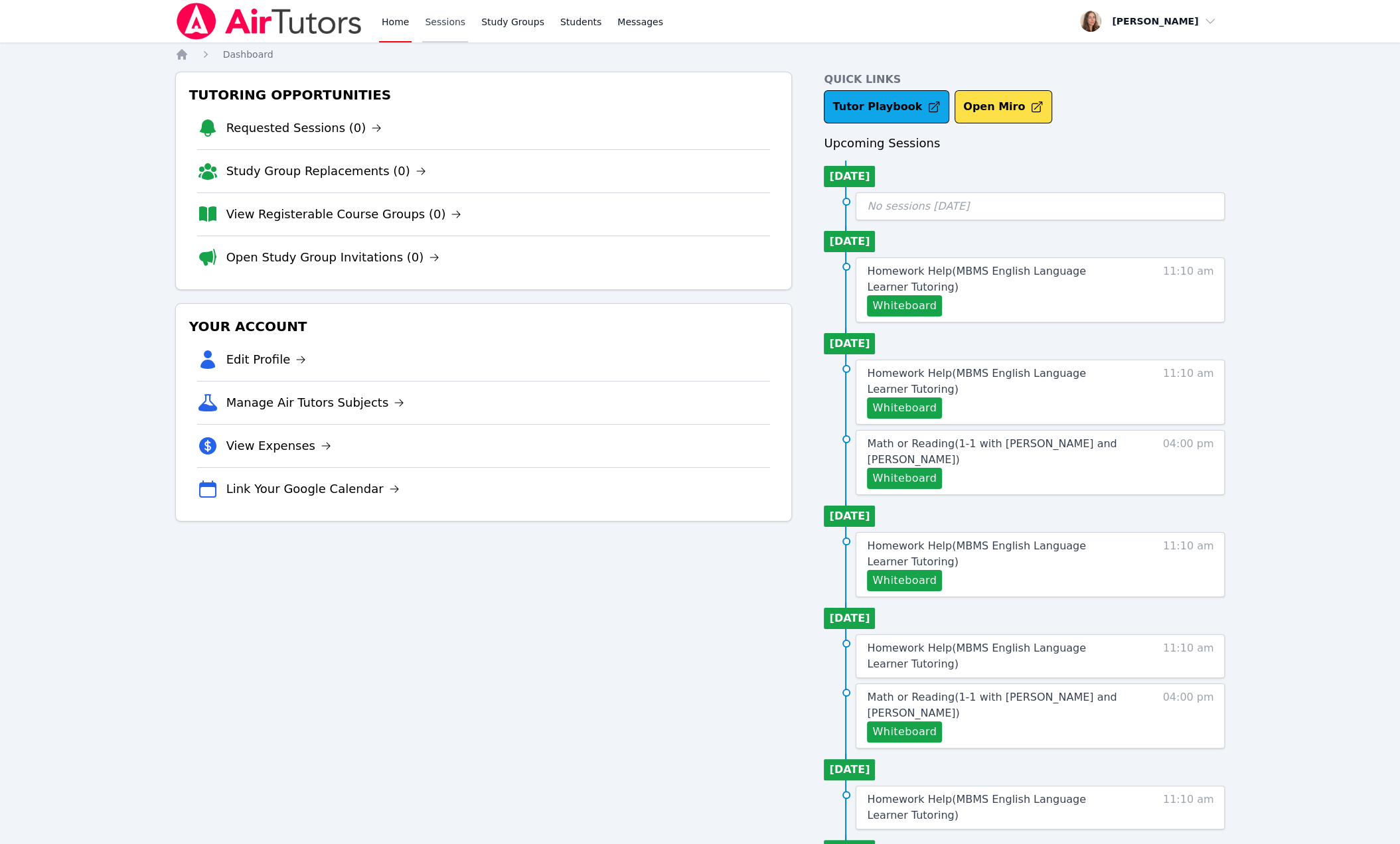
click at [468, 19] on link "Sessions" at bounding box center [445, 21] width 46 height 43
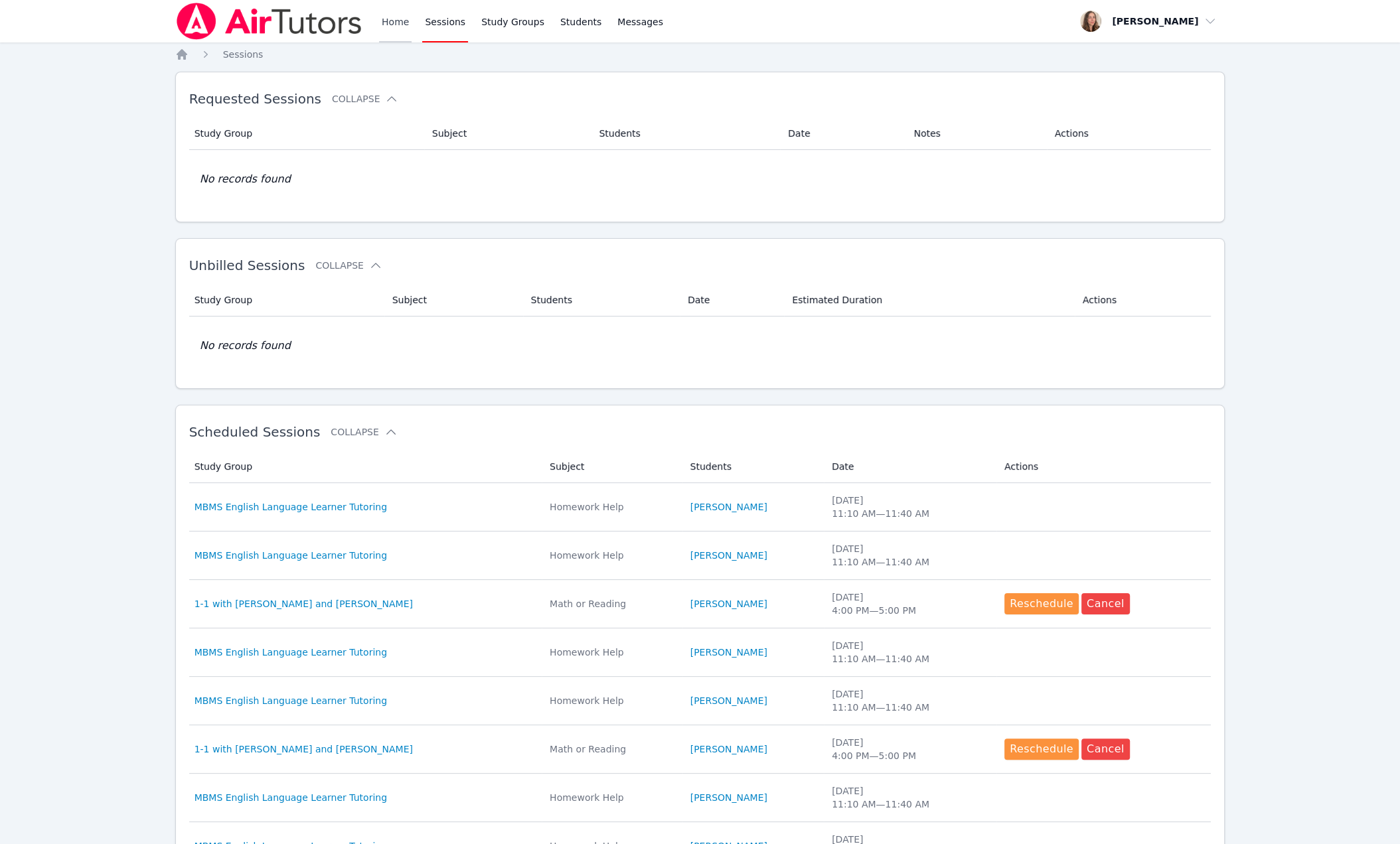
click at [412, 20] on link "Home" at bounding box center [395, 21] width 32 height 43
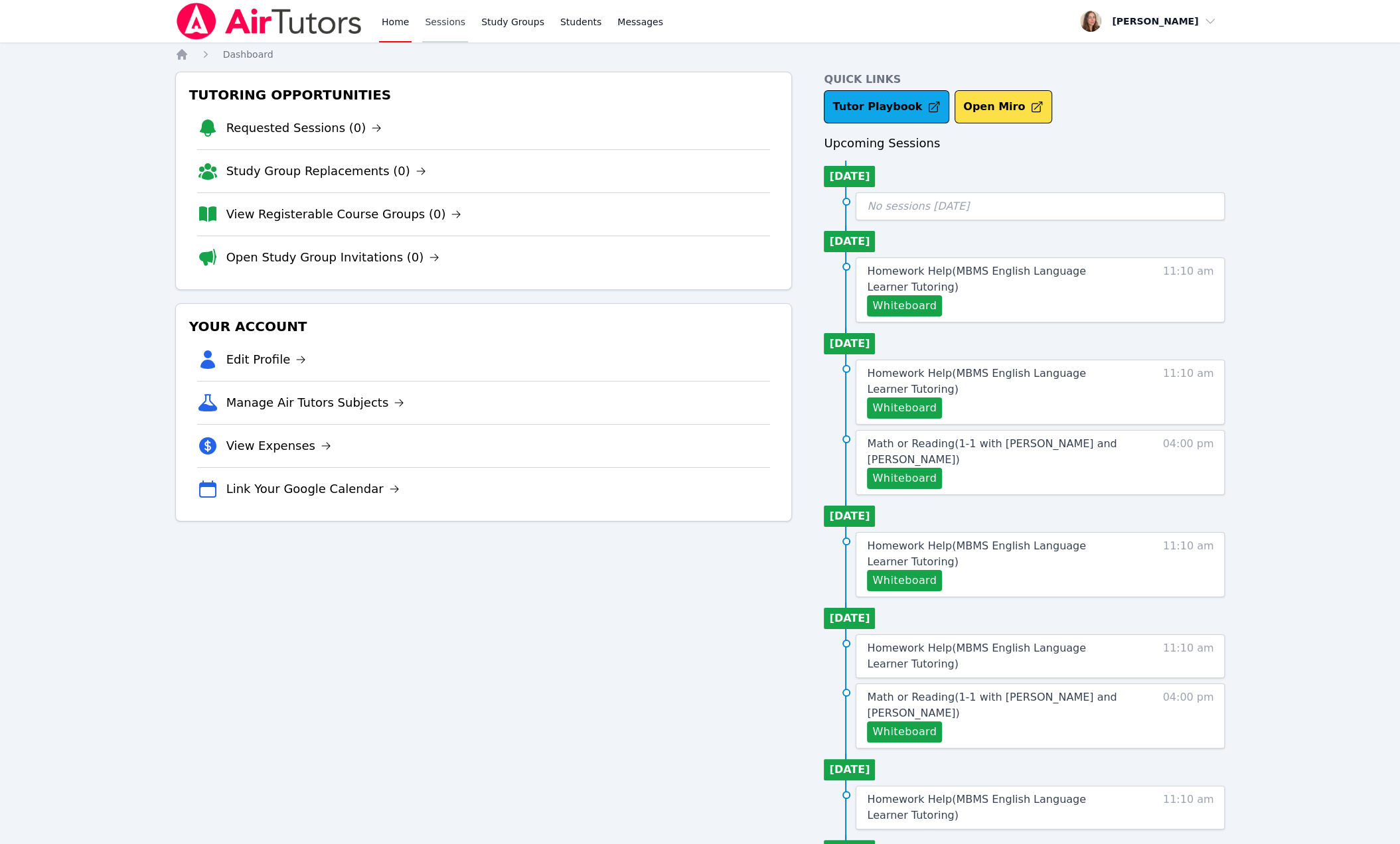
click at [468, 24] on link "Sessions" at bounding box center [445, 21] width 46 height 43
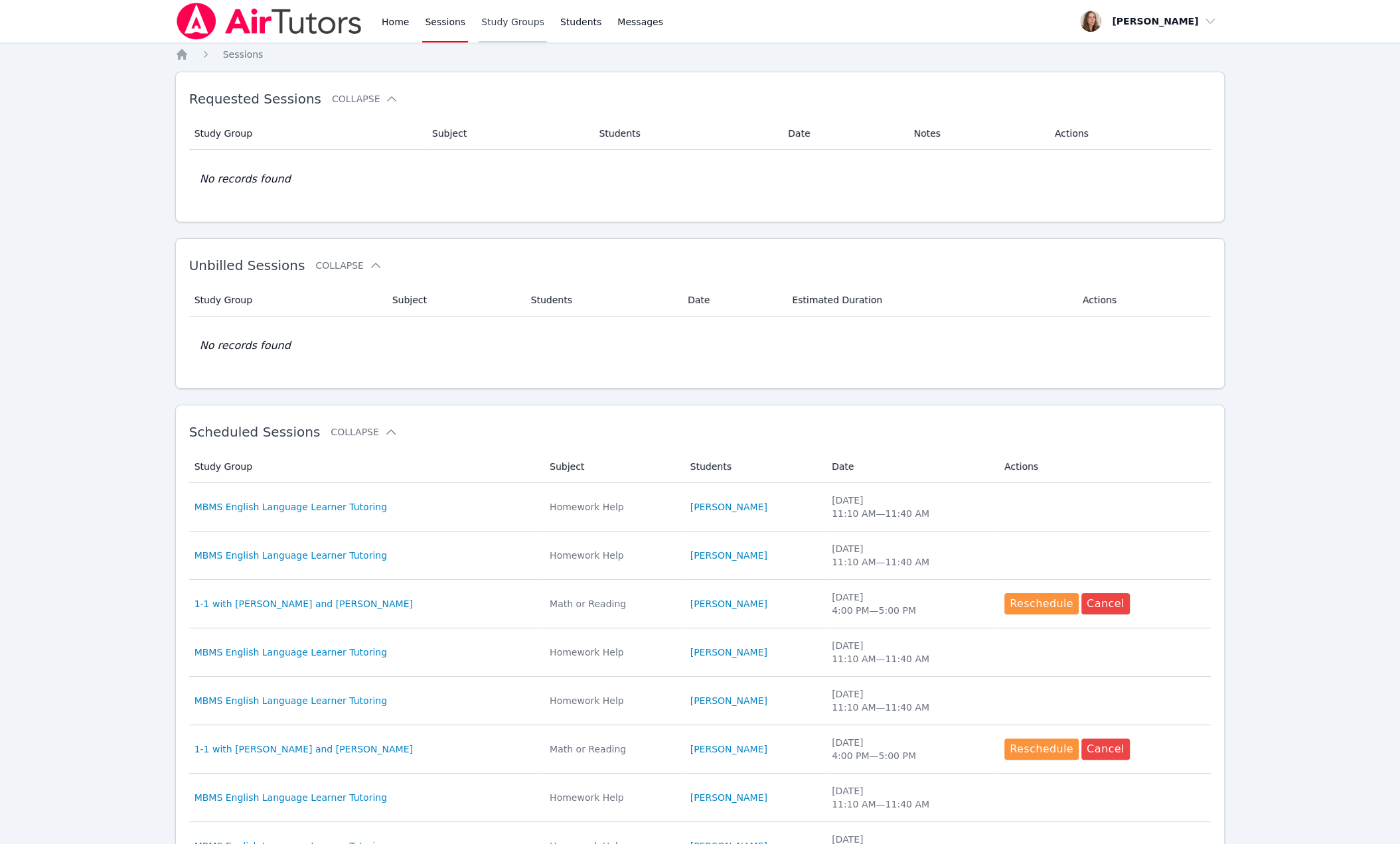
click at [547, 30] on link "Study Groups" at bounding box center [513, 21] width 68 height 43
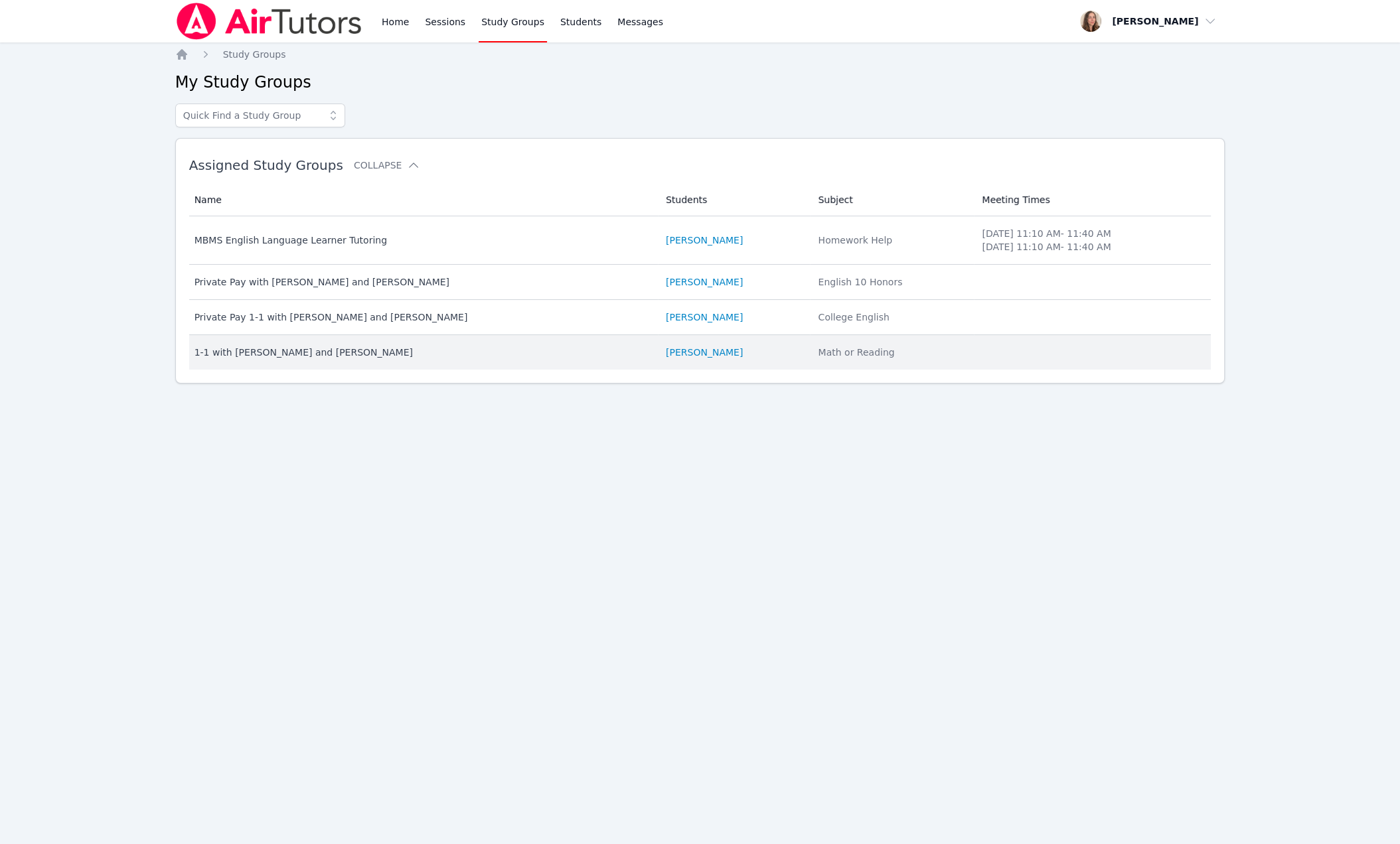
click at [597, 370] on td "Name 1-1 with Ruth Wassengrin and Brittany Atkinson" at bounding box center [423, 352] width 468 height 35
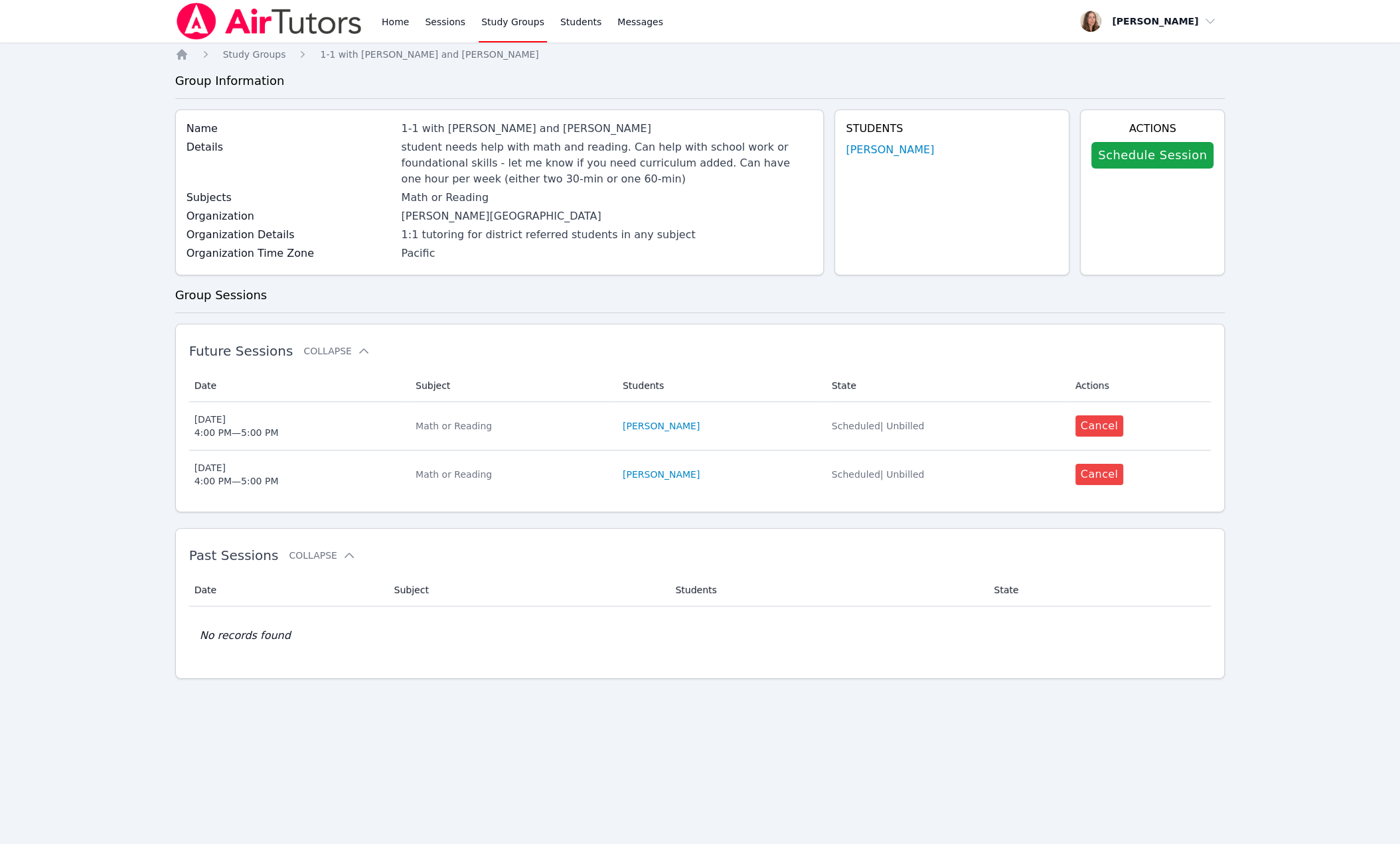
scroll to position [72, 0]
click at [1053, 142] on link "Schedule Session" at bounding box center [1152, 155] width 122 height 26
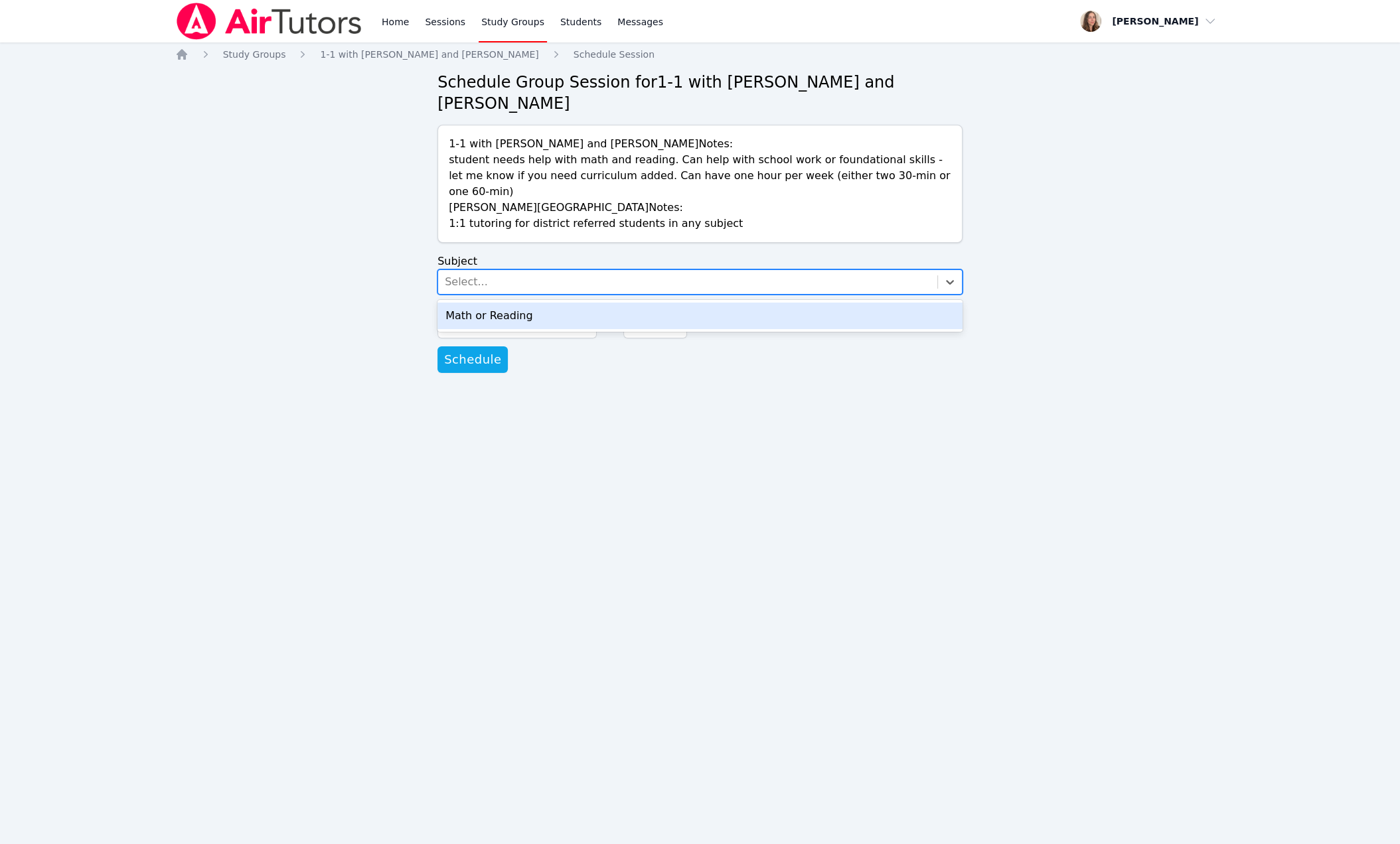
click at [703, 294] on div "Select..." at bounding box center [687, 282] width 499 height 24
click at [672, 330] on div "Math or Reading" at bounding box center [700, 316] width 525 height 26
click at [591, 338] on input "09/04/2025 12:00 pm" at bounding box center [517, 326] width 160 height 24
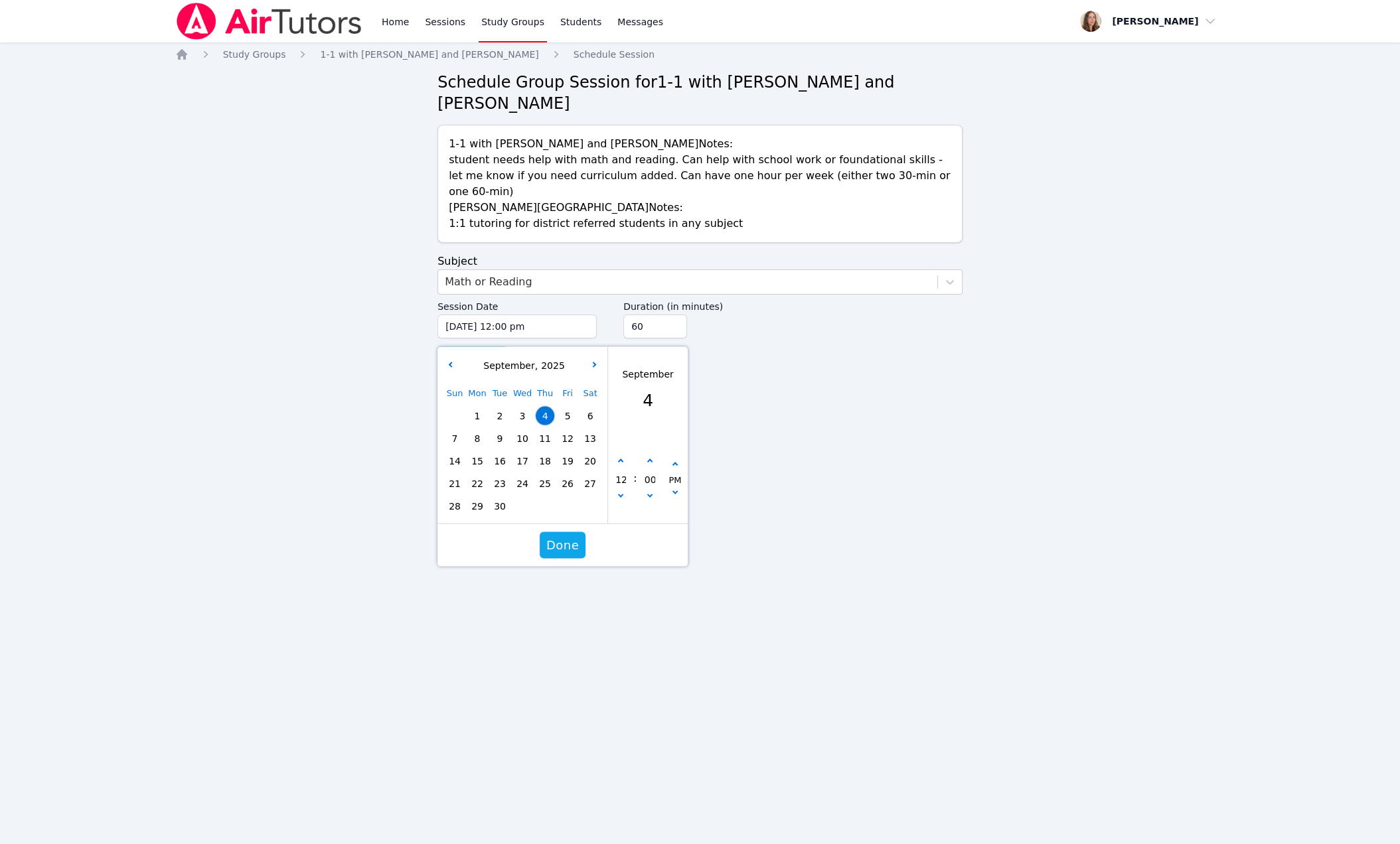
click at [548, 493] on span "25" at bounding box center [544, 483] width 18 height 18
click at [621, 465] on icon "button" at bounding box center [621, 462] width 5 height 5
type input "09/25/2025 01:00 pm"
type input "01"
click at [621, 465] on icon "button" at bounding box center [621, 462] width 5 height 5
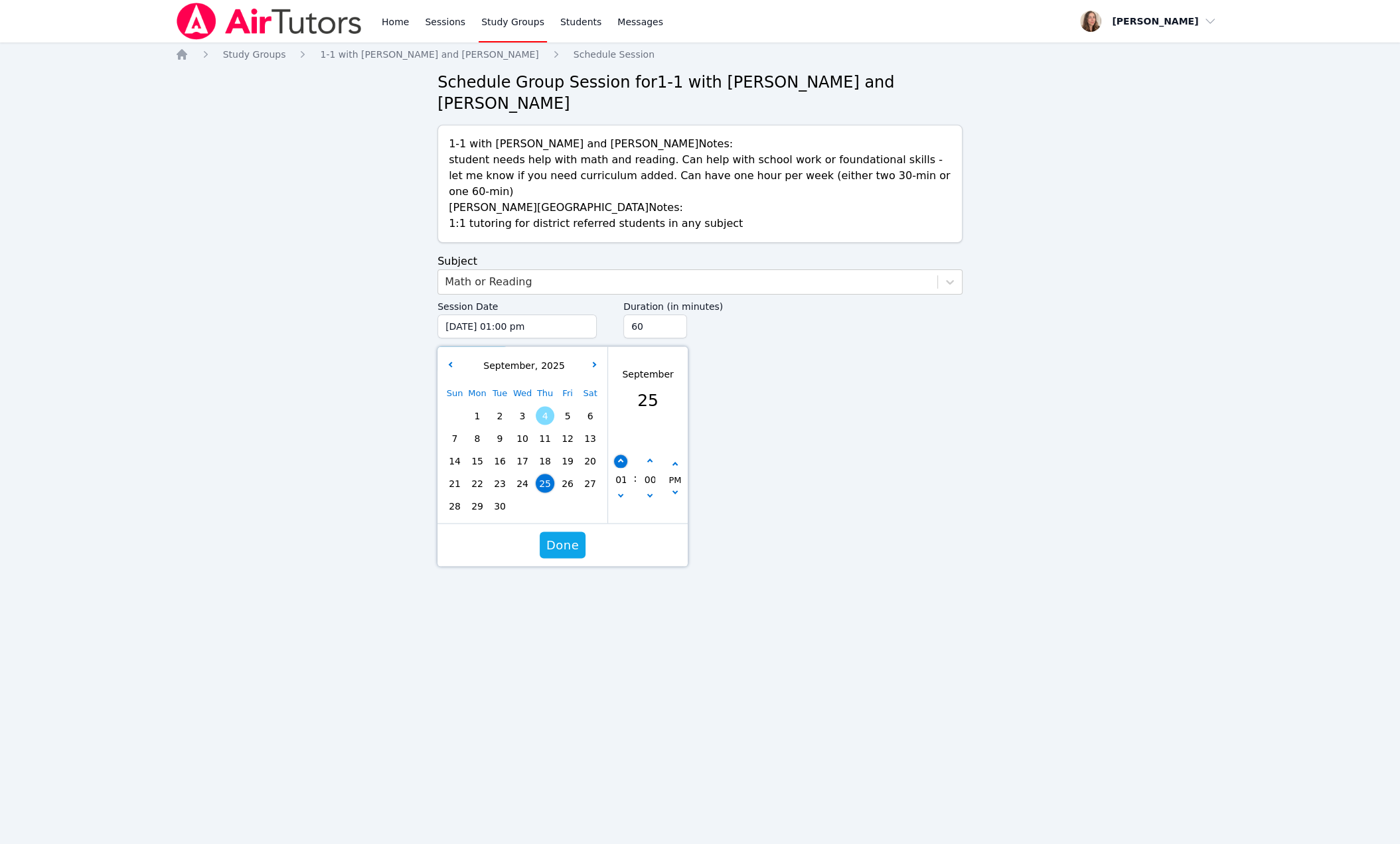
type input "09/25/2025 02:00 pm"
type input "02"
click at [621, 465] on icon "button" at bounding box center [621, 462] width 5 height 5
type input "09/25/2025 03:00 pm"
type input "03"
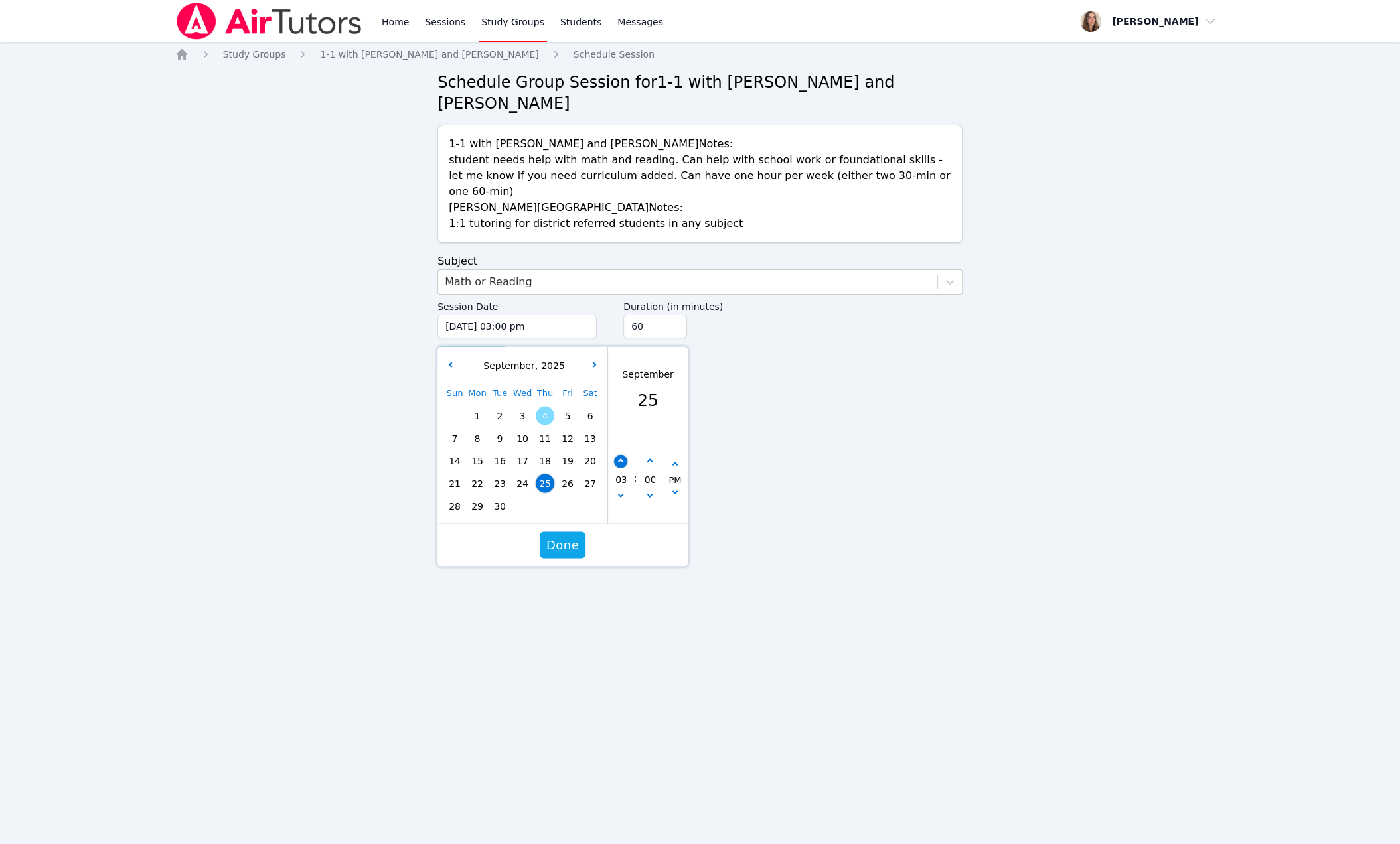
click at [621, 465] on icon "button" at bounding box center [621, 462] width 5 height 5
type input "09/25/2025 04:00 pm"
type input "04"
click at [570, 555] on span "Done" at bounding box center [562, 545] width 32 height 18
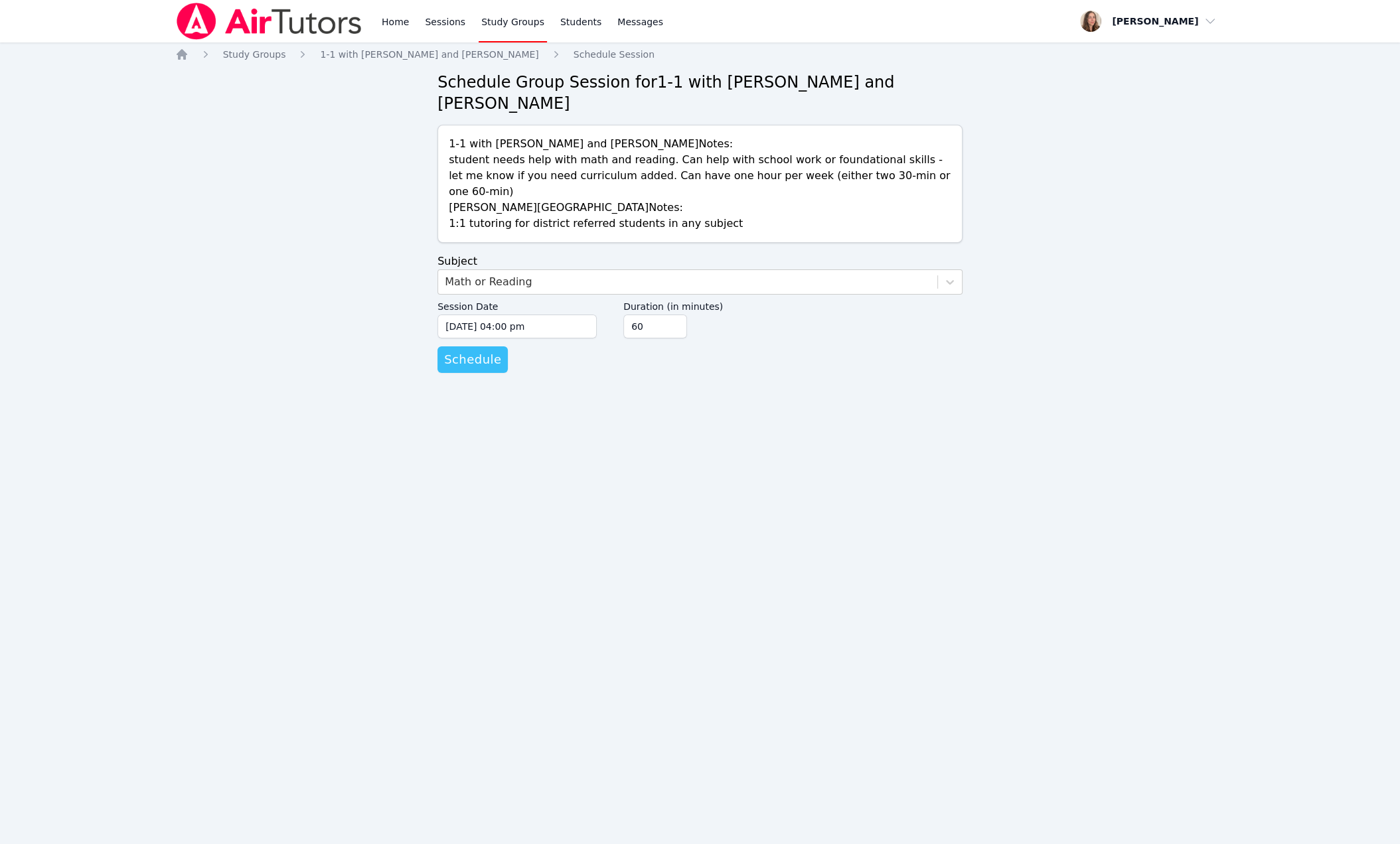
click at [498, 369] on span "Schedule" at bounding box center [472, 359] width 57 height 18
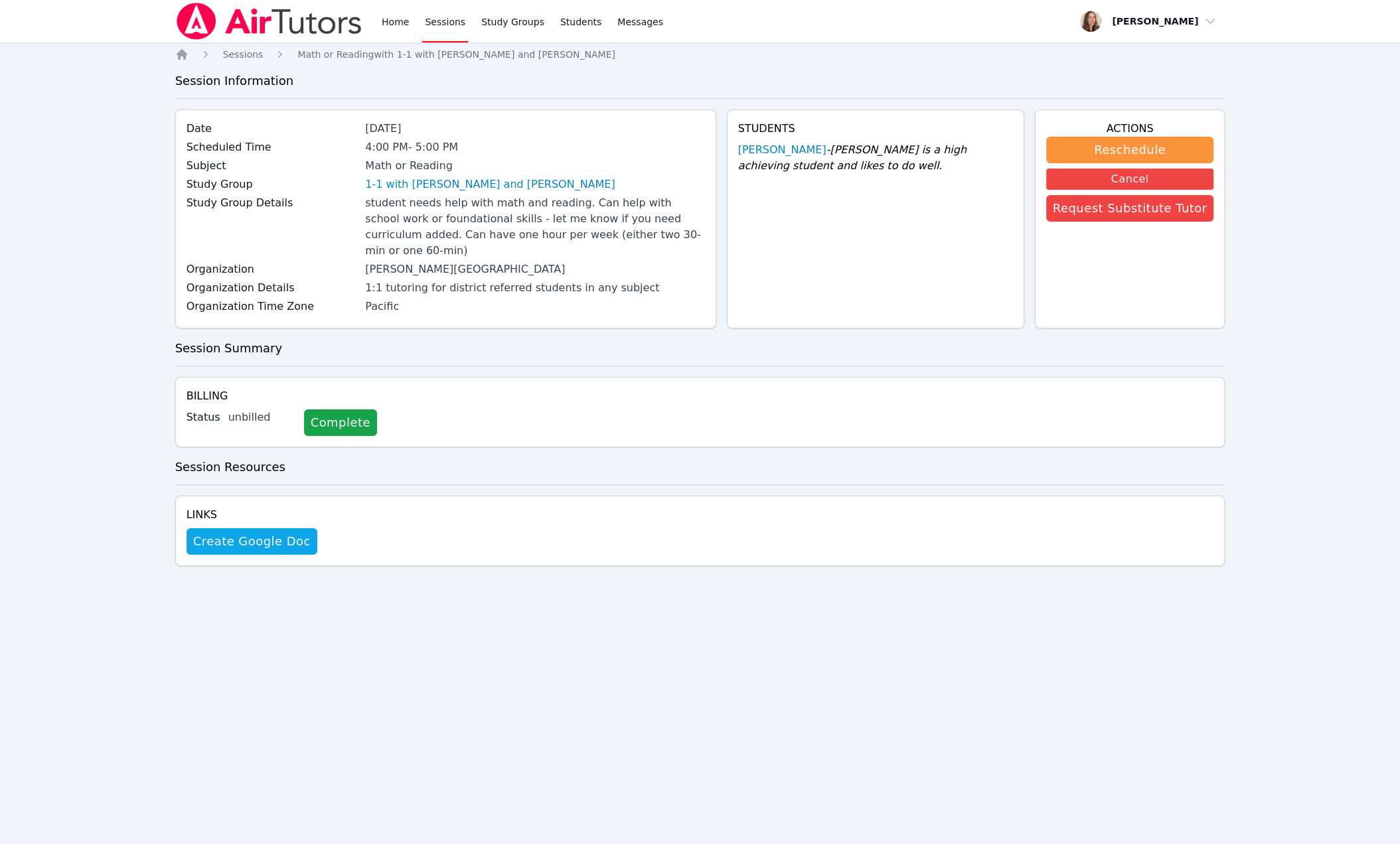
click at [468, 41] on link "Sessions" at bounding box center [445, 21] width 46 height 43
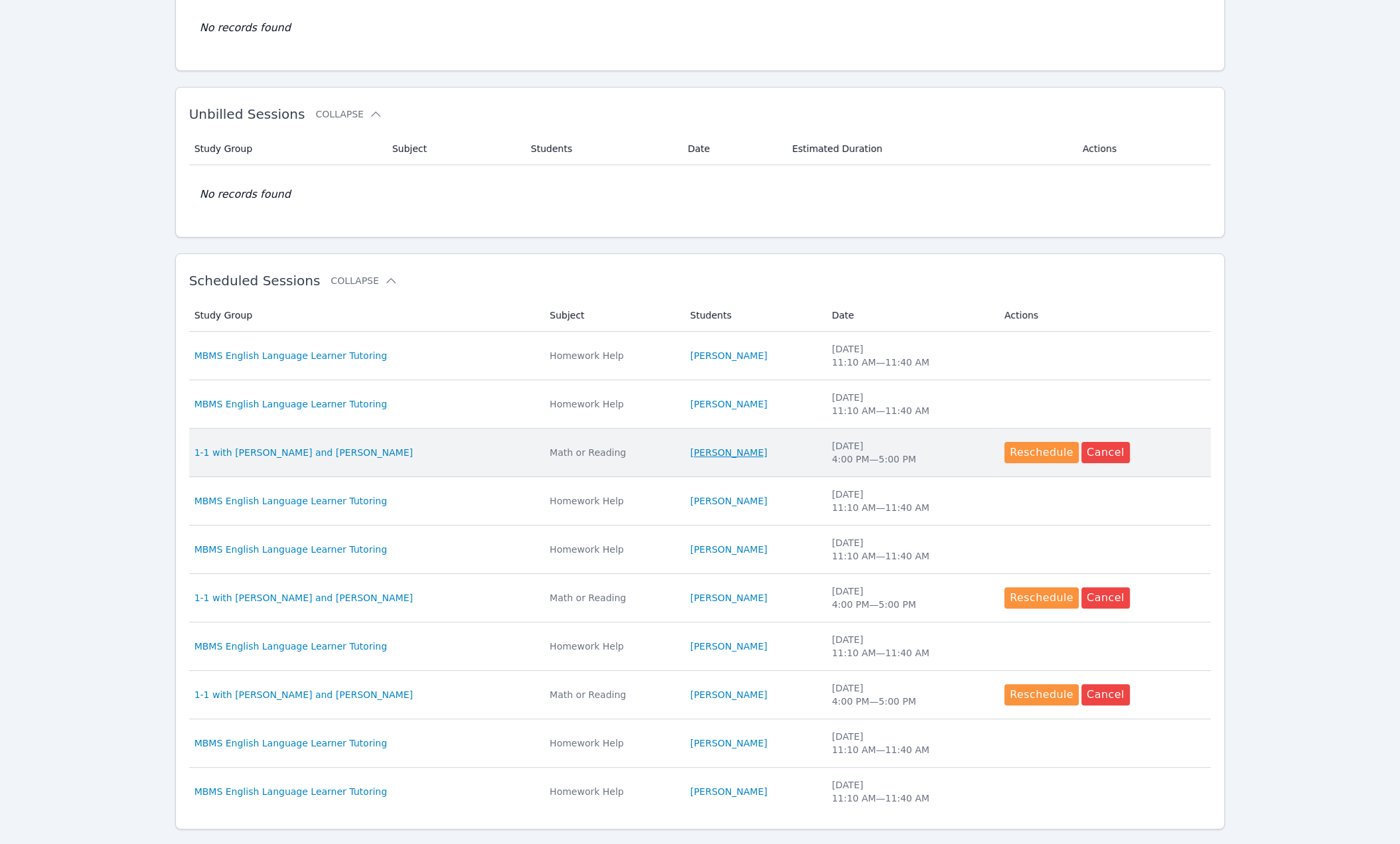
click at [753, 459] on link "Ruth Wassengrin" at bounding box center [729, 452] width 77 height 13
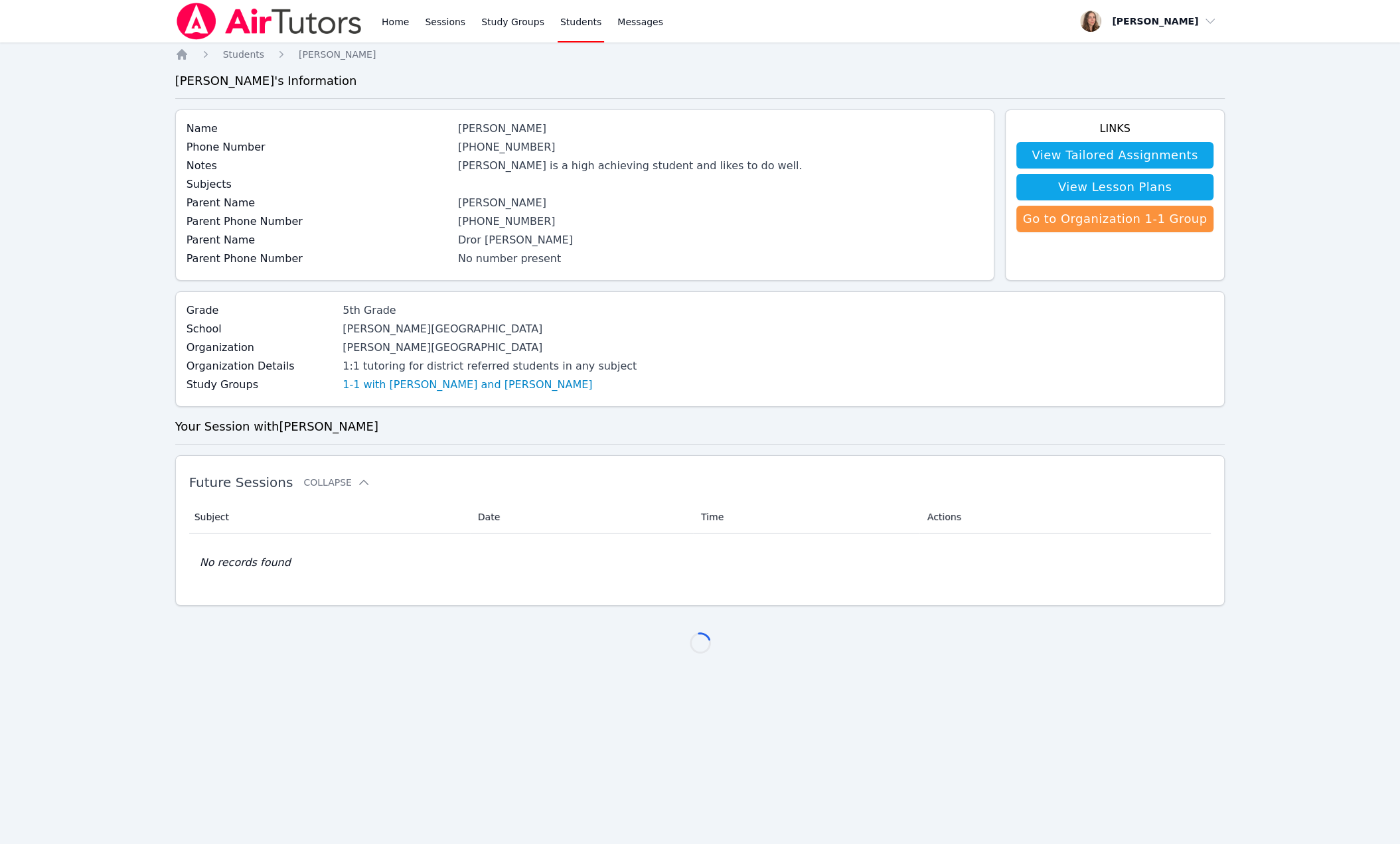
scroll to position [152, 0]
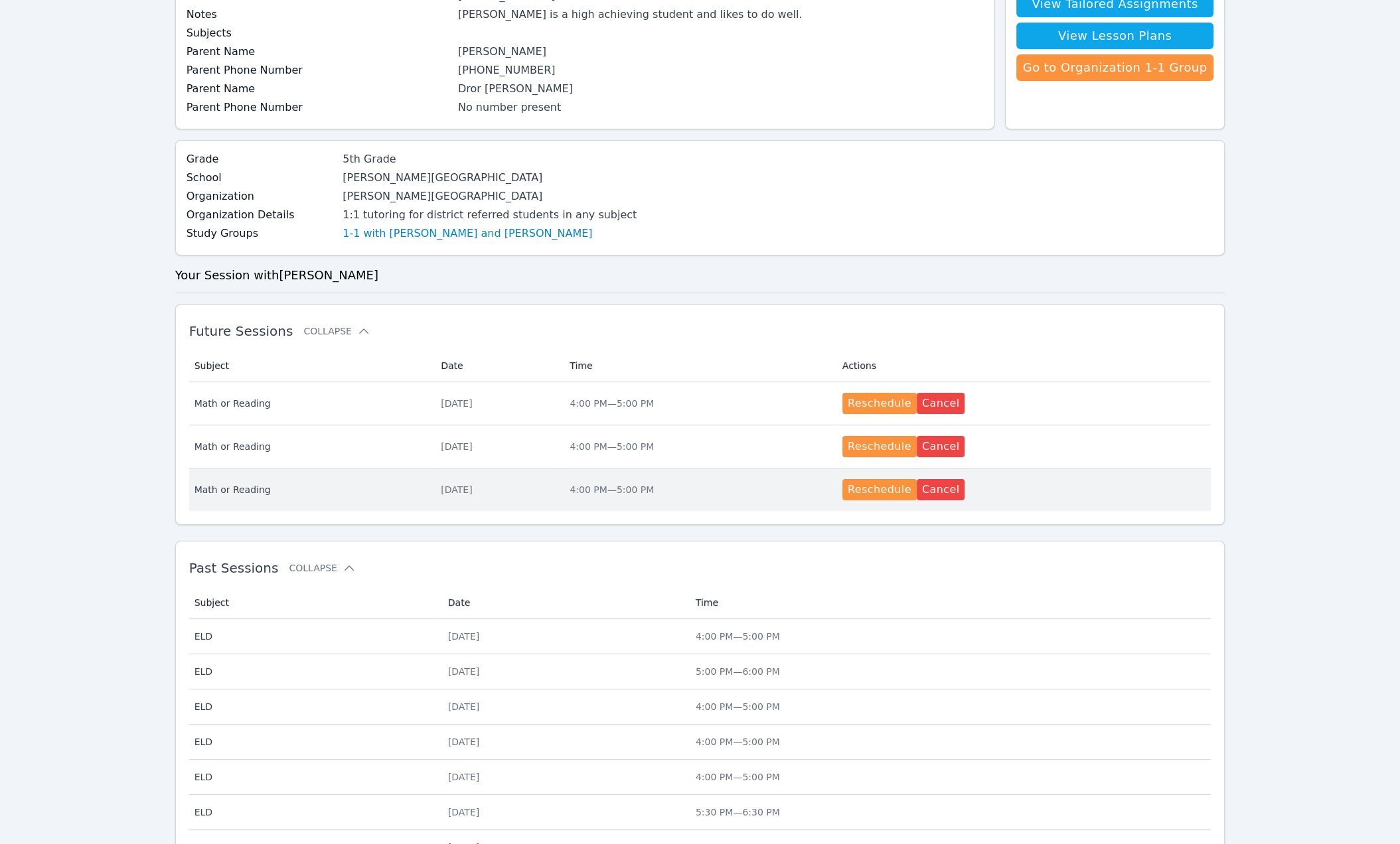
click at [755, 496] on div "4:00 PM — 5:00 PM" at bounding box center [698, 489] width 256 height 13
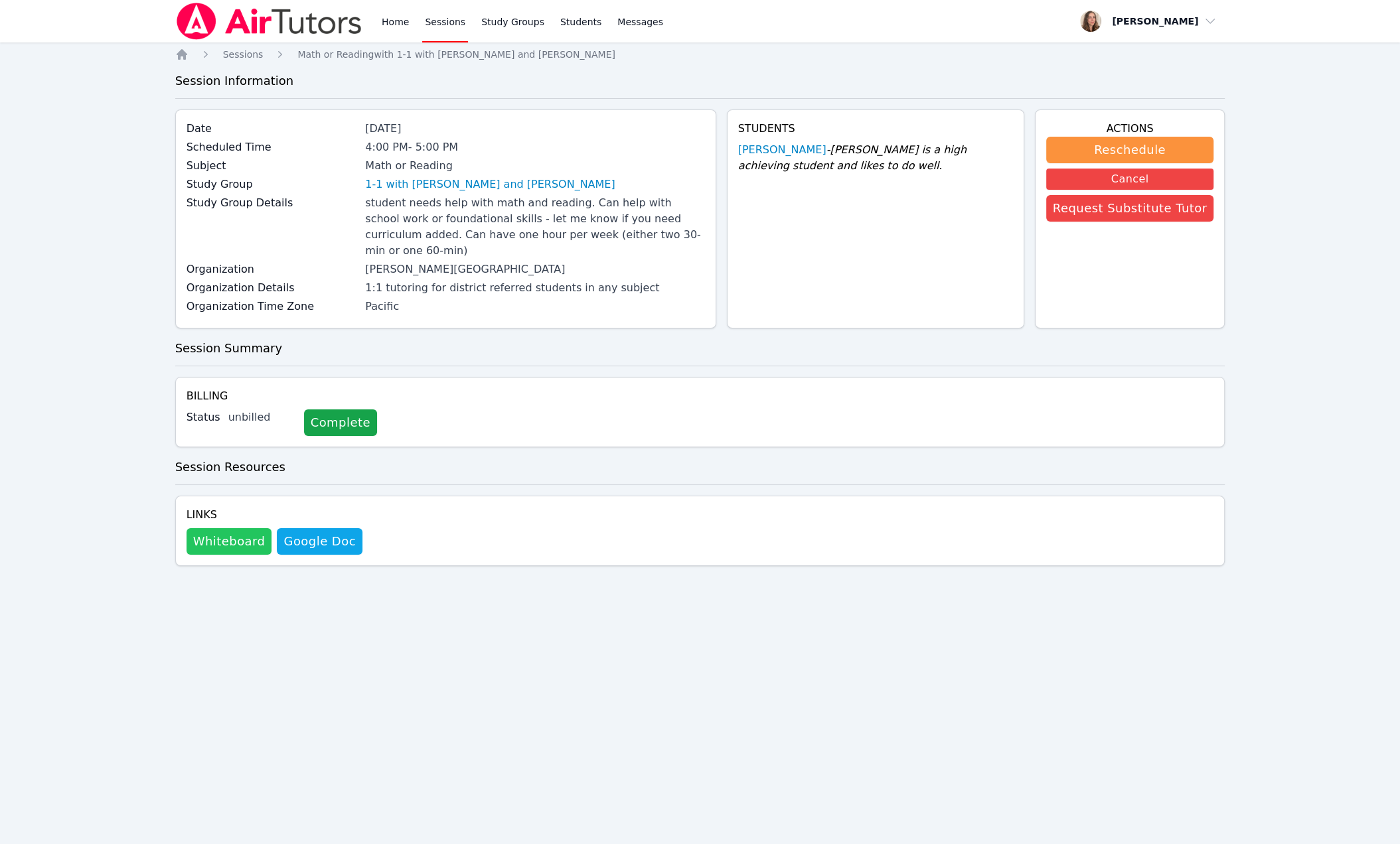
click at [242, 555] on button "Whiteboard" at bounding box center [229, 541] width 85 height 26
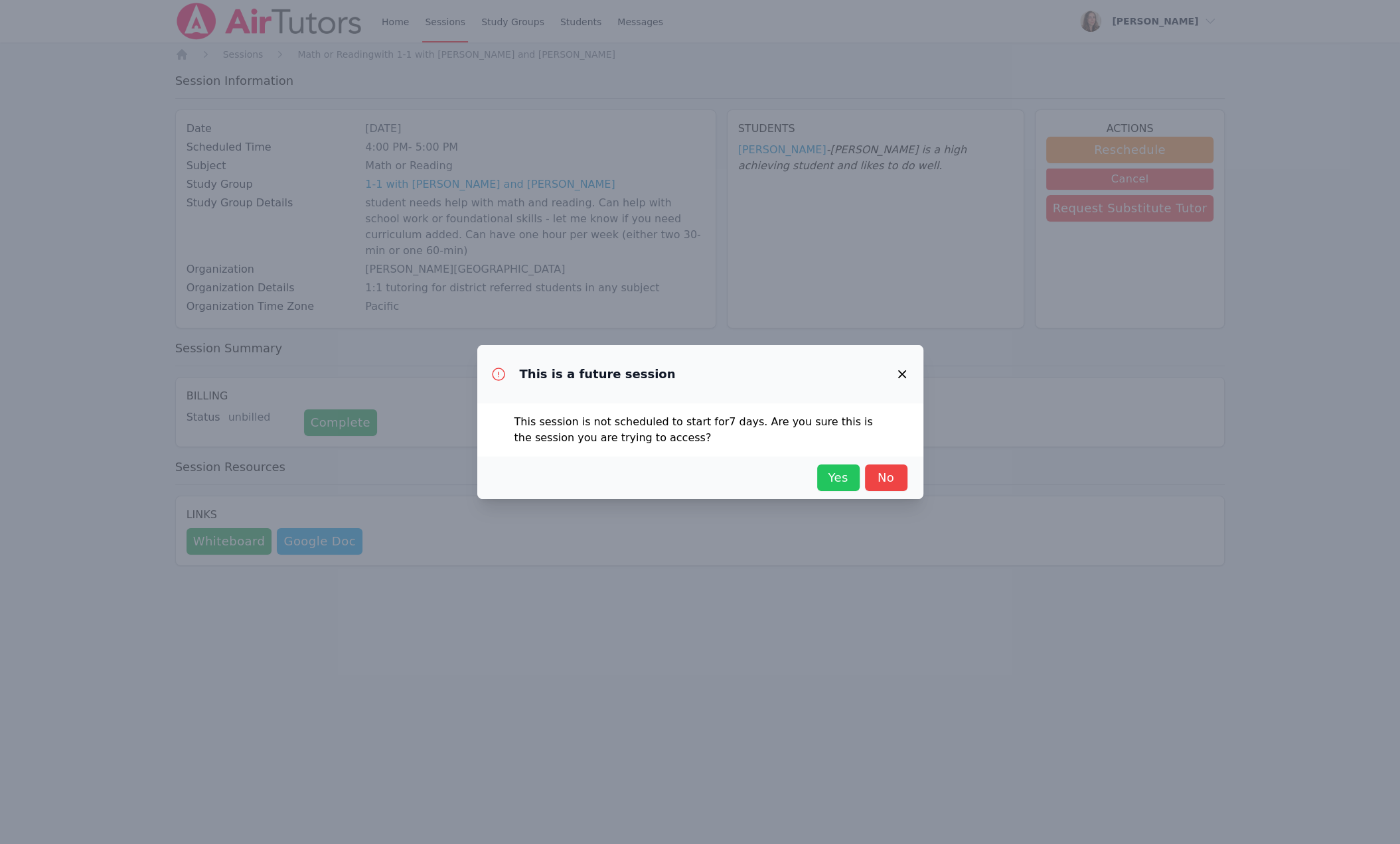
click at [853, 487] on span "Yes" at bounding box center [838, 477] width 29 height 18
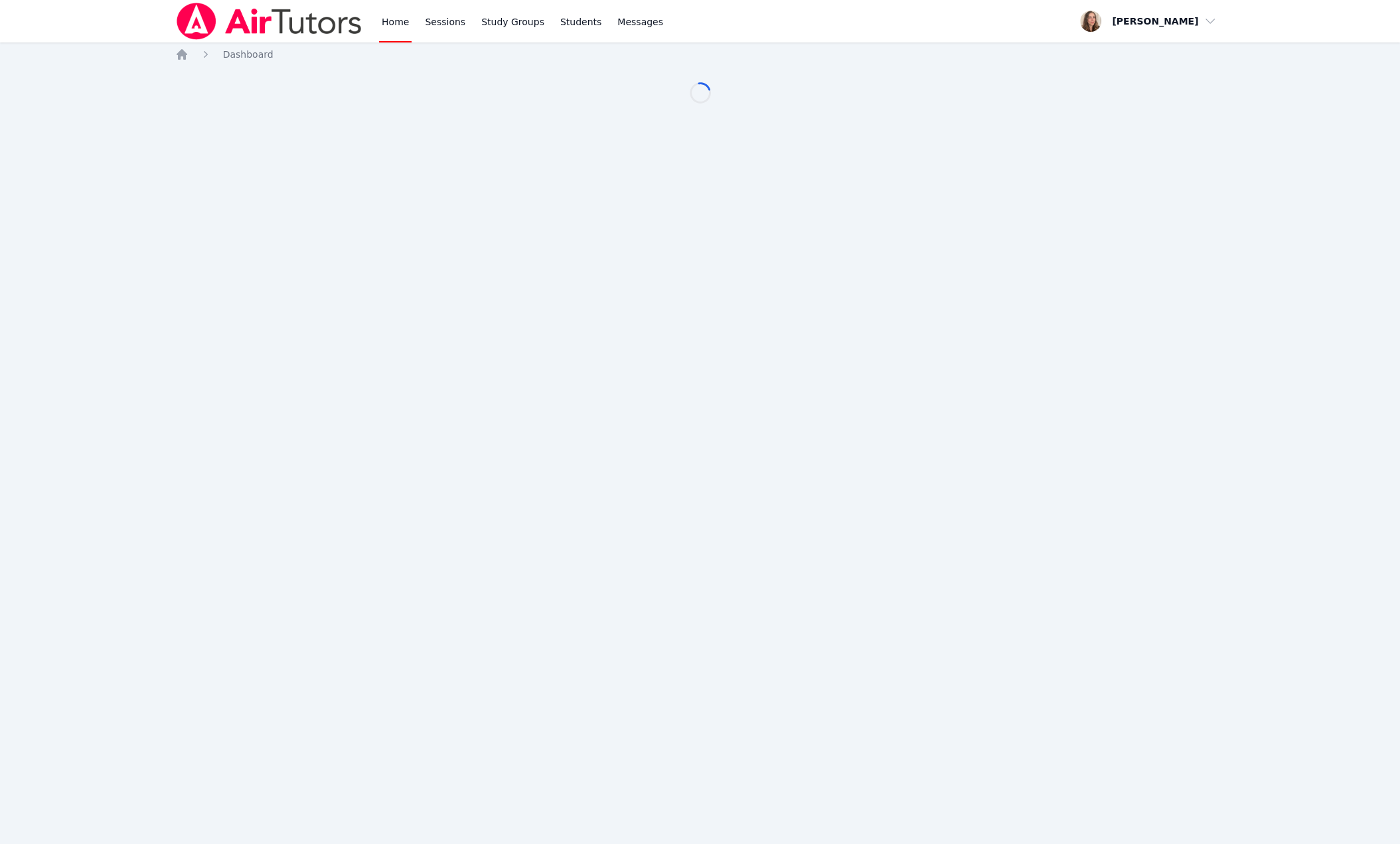
click at [412, 24] on link "Home" at bounding box center [395, 21] width 32 height 43
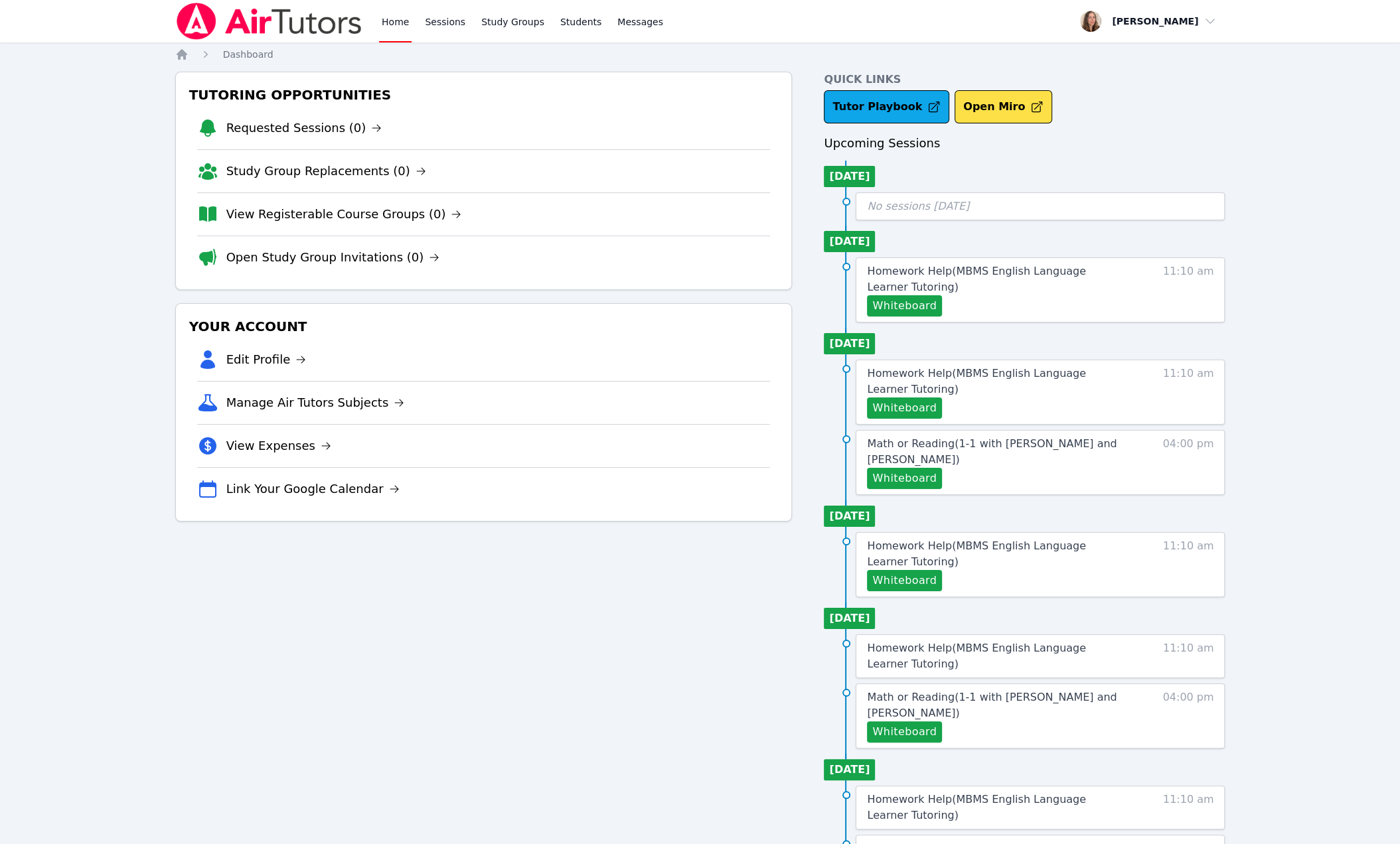
click at [412, 24] on link "Home" at bounding box center [395, 21] width 32 height 43
